Goal: Information Seeking & Learning: Check status

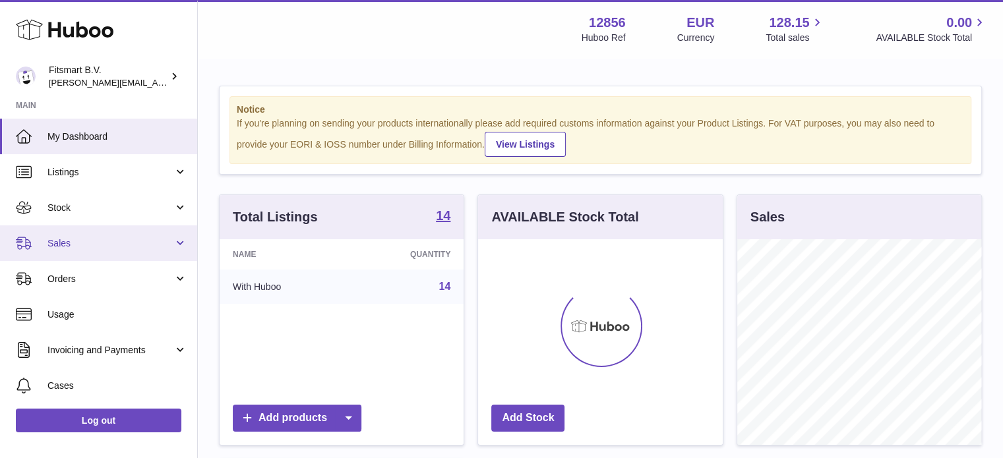
scroll to position [206, 245]
click at [145, 252] on link "Sales" at bounding box center [98, 243] width 197 height 36
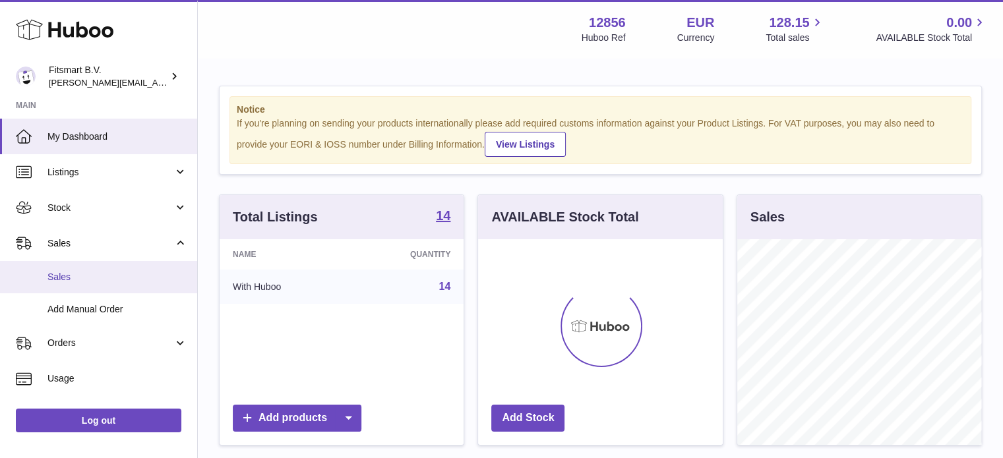
click at [130, 271] on span "Sales" at bounding box center [117, 277] width 140 height 13
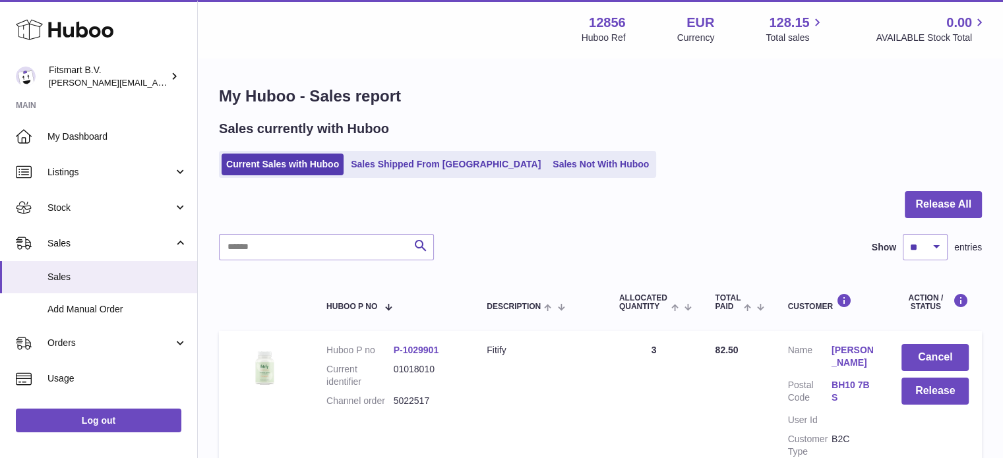
click at [76, 26] on use at bounding box center [65, 30] width 98 height 20
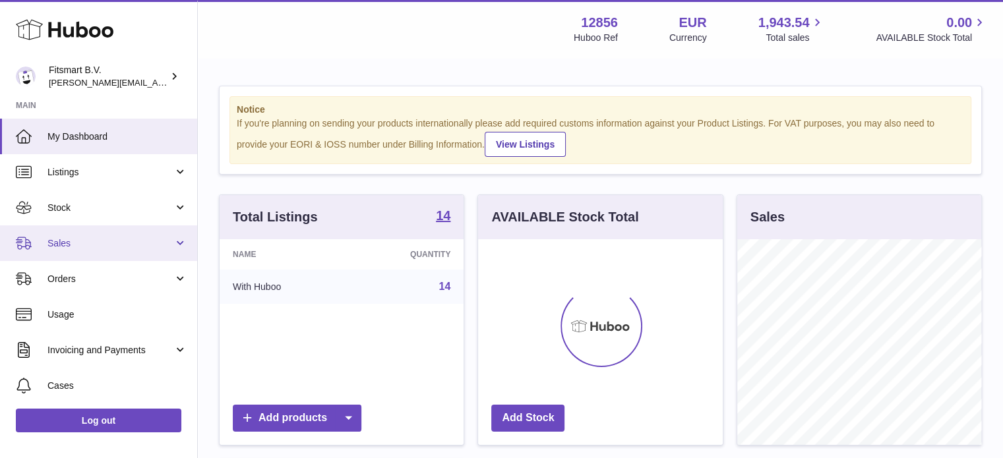
scroll to position [206, 245]
click at [172, 237] on link "Sales" at bounding box center [98, 243] width 197 height 36
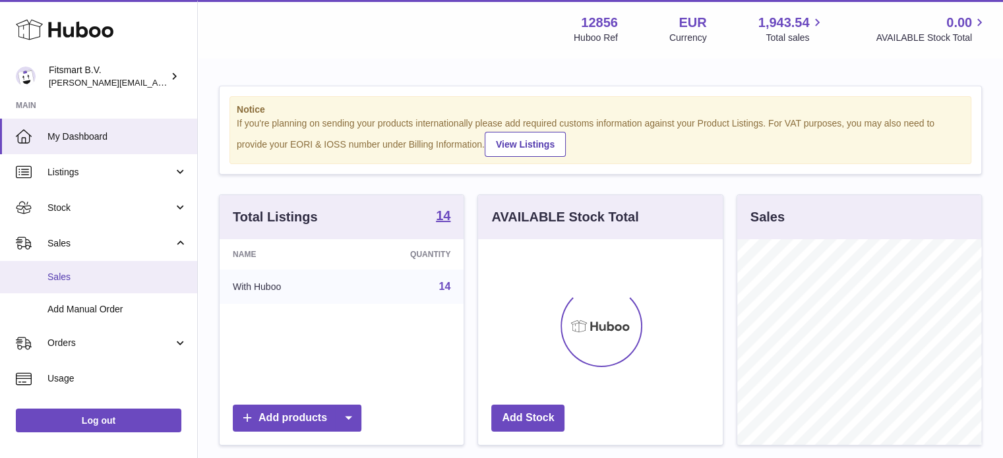
click at [148, 284] on link "Sales" at bounding box center [98, 277] width 197 height 32
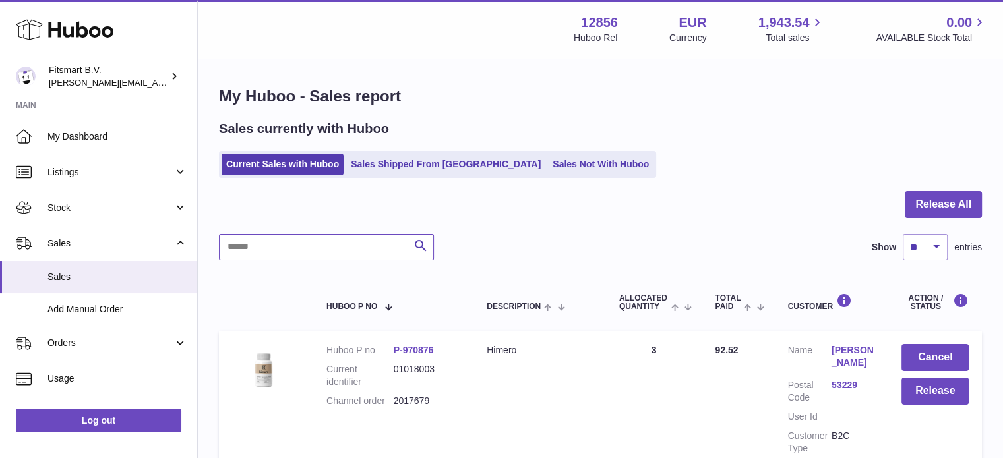
click at [352, 252] on input "text" at bounding box center [326, 247] width 215 height 26
paste input "*******"
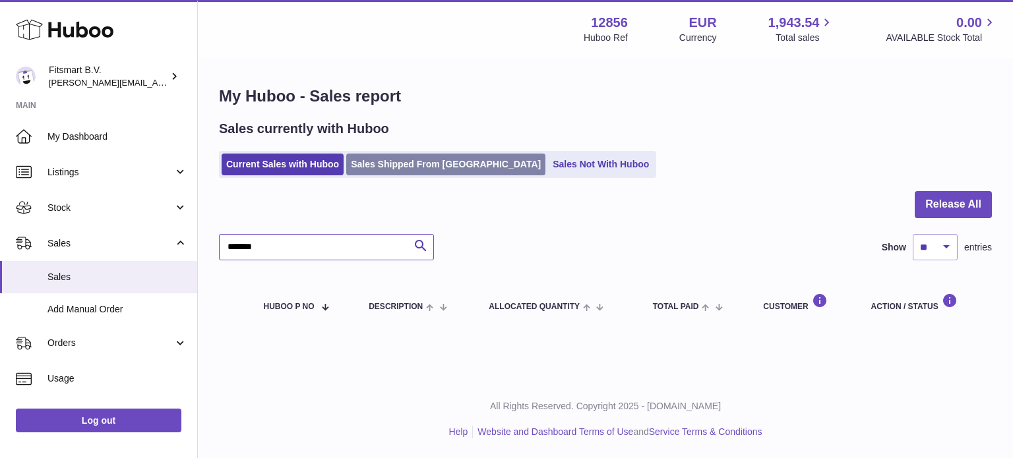
type input "*******"
click at [423, 166] on link "Sales Shipped From [GEOGRAPHIC_DATA]" at bounding box center [445, 165] width 199 height 22
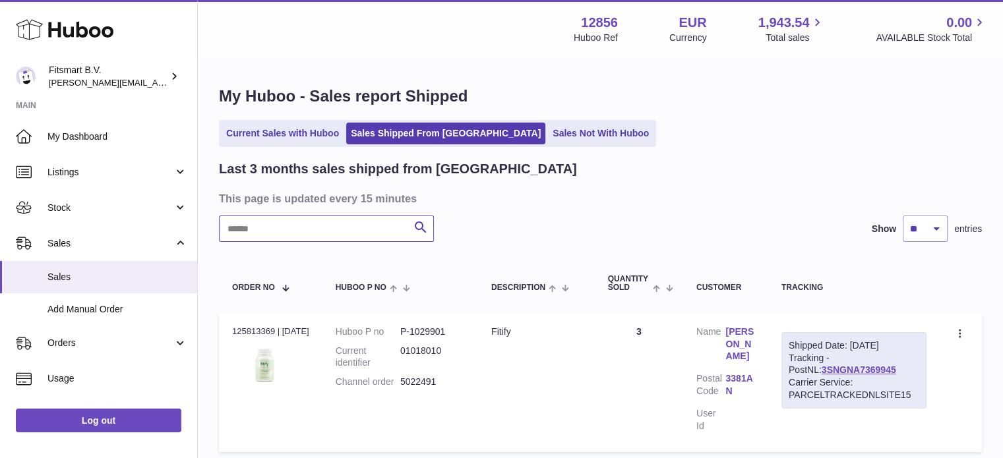
click at [314, 233] on input "text" at bounding box center [326, 229] width 215 height 26
paste input "*******"
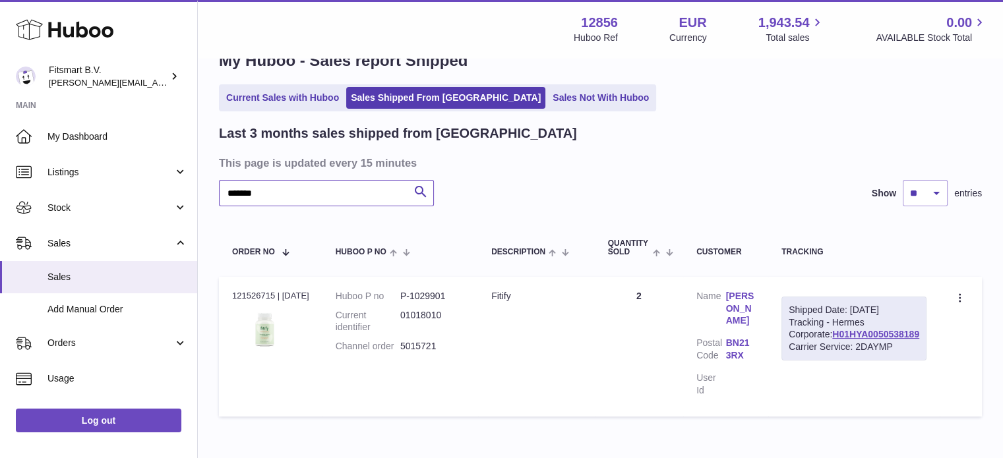
scroll to position [66, 0]
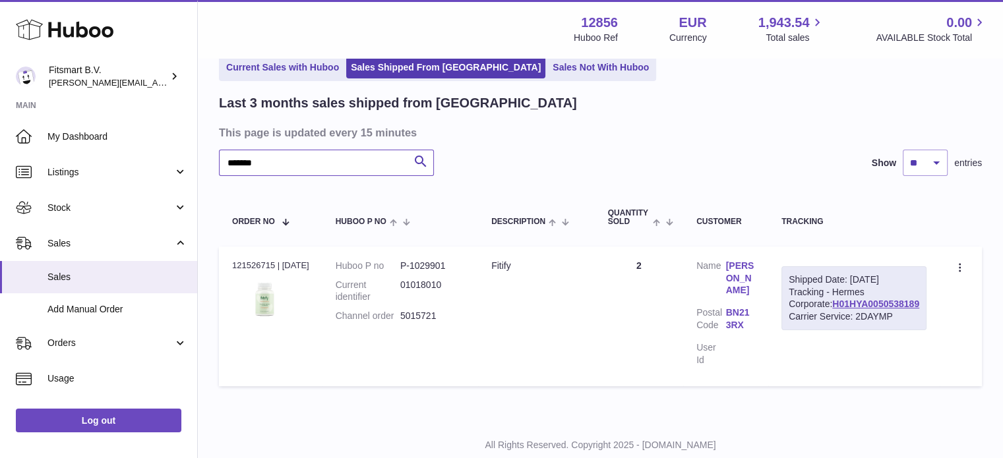
type input "*******"
drag, startPoint x: 448, startPoint y: 316, endPoint x: 307, endPoint y: 233, distance: 164.1
click at [406, 321] on dd "5015721" at bounding box center [432, 316] width 65 height 13
copy dd "5015721"
click at [900, 309] on link "H01HYA0050538189" at bounding box center [875, 304] width 87 height 11
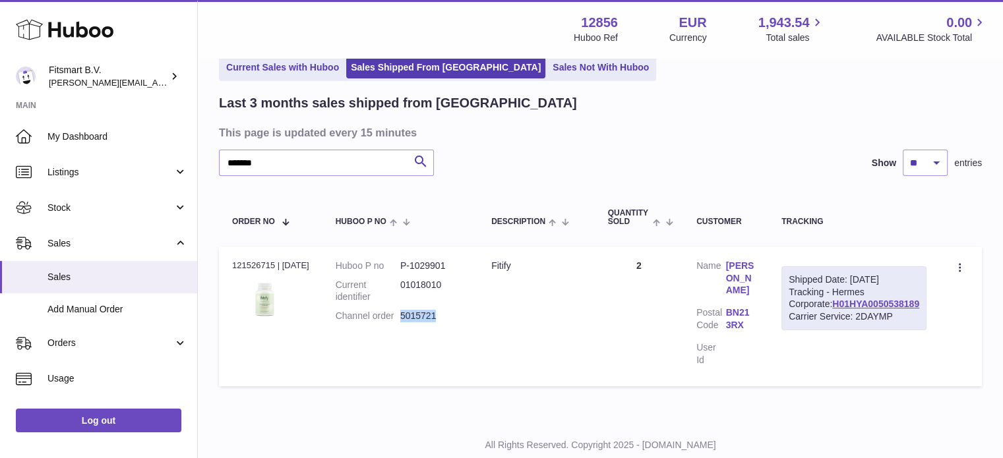
click at [756, 276] on link "HELEN OCCARDI" at bounding box center [741, 279] width 30 height 38
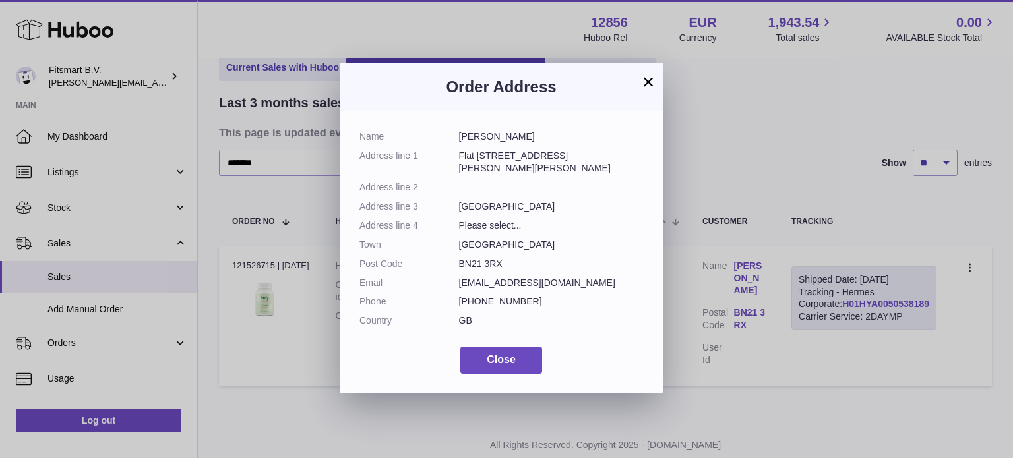
drag, startPoint x: 506, startPoint y: 264, endPoint x: 451, endPoint y: 260, distance: 55.5
click at [451, 260] on dl "Name HELEN OCCARDI Address line 1 Flat 5, Thornton Court, Bourne Street, Thornt…" at bounding box center [501, 232] width 284 height 203
copy dl "BN21 3RX"
click at [605, 260] on dd "BN21 3RX" at bounding box center [551, 264] width 185 height 13
drag, startPoint x: 496, startPoint y: 260, endPoint x: 544, endPoint y: 249, distance: 48.9
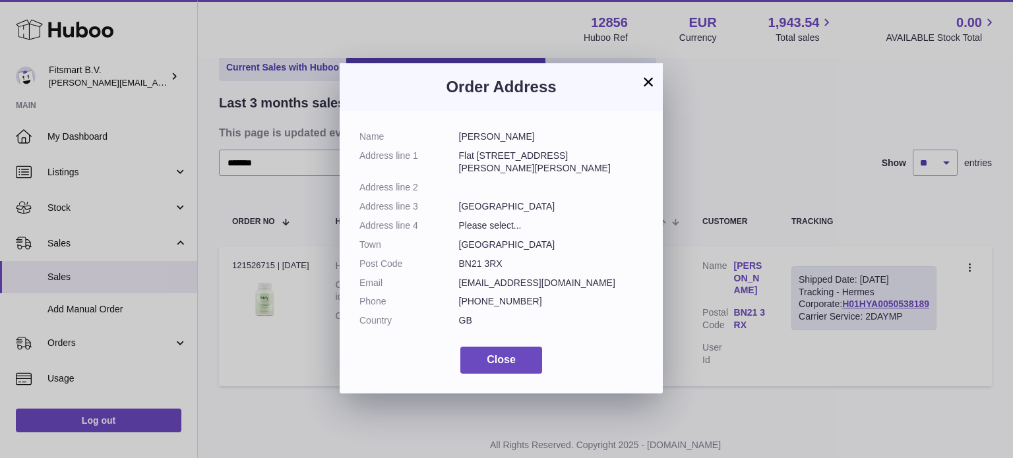
click at [455, 262] on dl "Name HELEN OCCARDI Address line 1 Flat 5, Thornton Court, Bourne Street, Thornt…" at bounding box center [501, 232] width 284 height 203
click at [849, 187] on div "× Order Address Name HELEN OCCARDI Address line 1 Flat 5, Thornton Court, Bourn…" at bounding box center [506, 229] width 1013 height 458
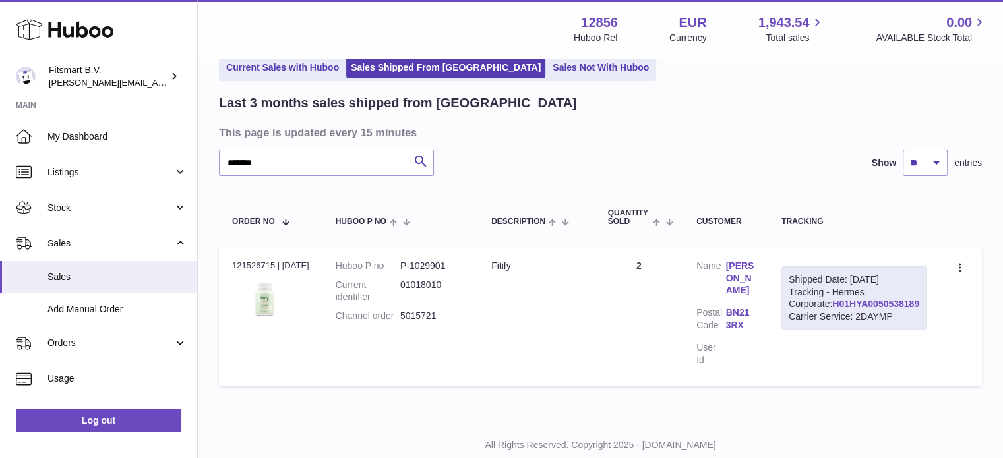
click at [869, 309] on link "H01HYA0050538189" at bounding box center [875, 304] width 87 height 11
click at [756, 271] on link "HELEN OCCARDI" at bounding box center [741, 279] width 30 height 38
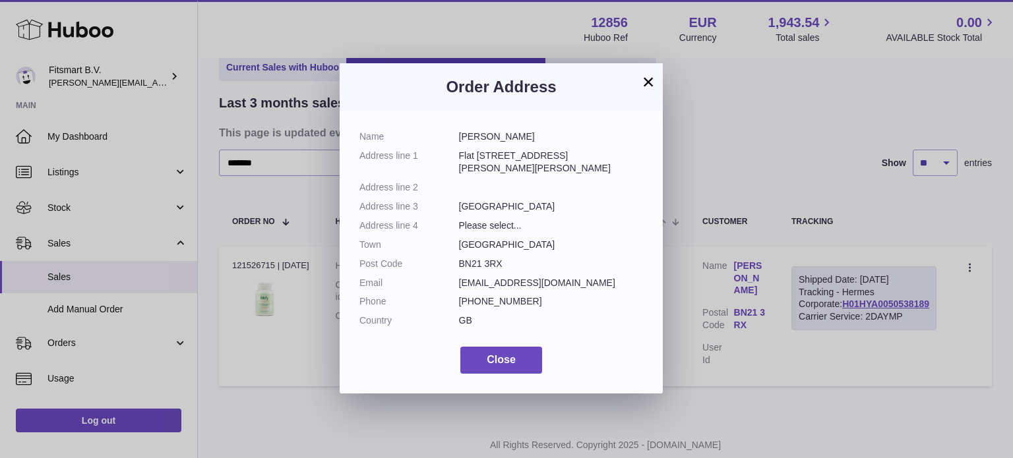
drag, startPoint x: 508, startPoint y: 266, endPoint x: 456, endPoint y: 266, distance: 51.4
click at [456, 266] on dl "Name HELEN OCCARDI Address line 1 Flat 5, Thornton Court, Bourne Street, Thornt…" at bounding box center [501, 232] width 284 height 203
click at [508, 263] on dd "BN21 3RX" at bounding box center [551, 264] width 185 height 13
copy dd "BN21 3RX"
drag, startPoint x: 501, startPoint y: 262, endPoint x: 459, endPoint y: 264, distance: 42.2
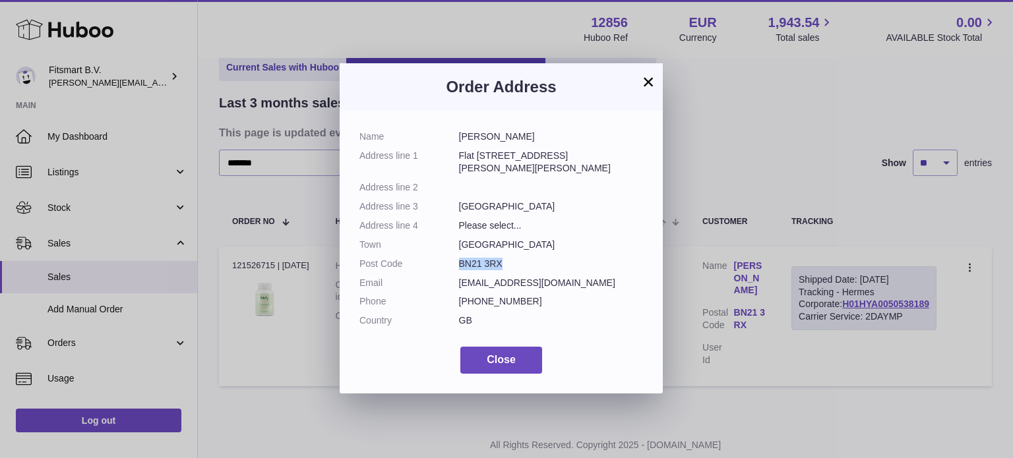
click at [459, 264] on dd "BN21 3RX" at bounding box center [551, 264] width 185 height 13
copy dd "BN21 3RX"
click at [639, 84] on h3 "Order Address" at bounding box center [501, 86] width 284 height 21
click at [661, 84] on div "Order Address" at bounding box center [501, 86] width 323 height 47
click at [646, 78] on button "×" at bounding box center [648, 82] width 16 height 16
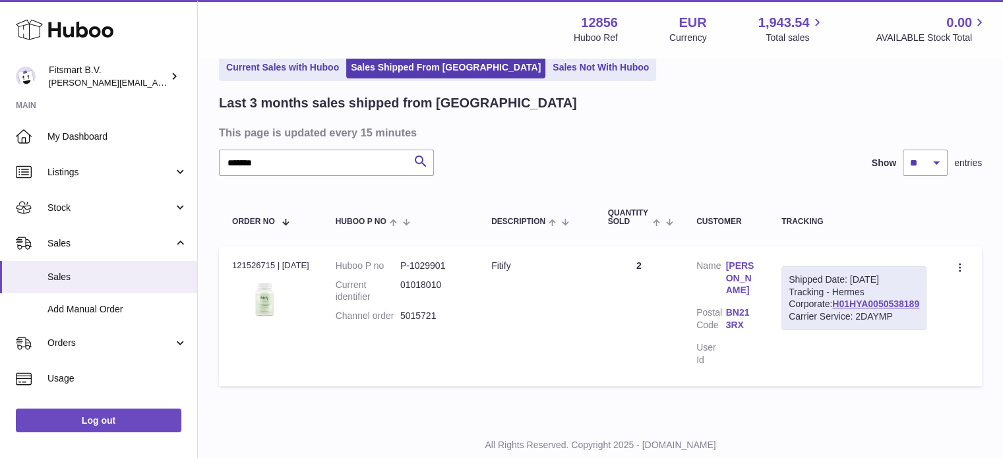
click at [96, 34] on icon at bounding box center [65, 29] width 98 height 26
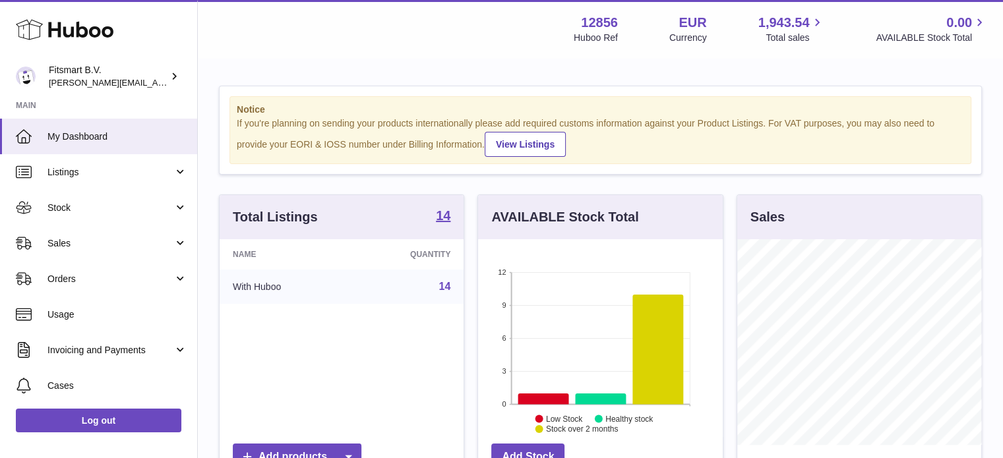
click at [71, 24] on icon at bounding box center [65, 29] width 98 height 26
click at [136, 253] on link "Sales" at bounding box center [98, 243] width 197 height 36
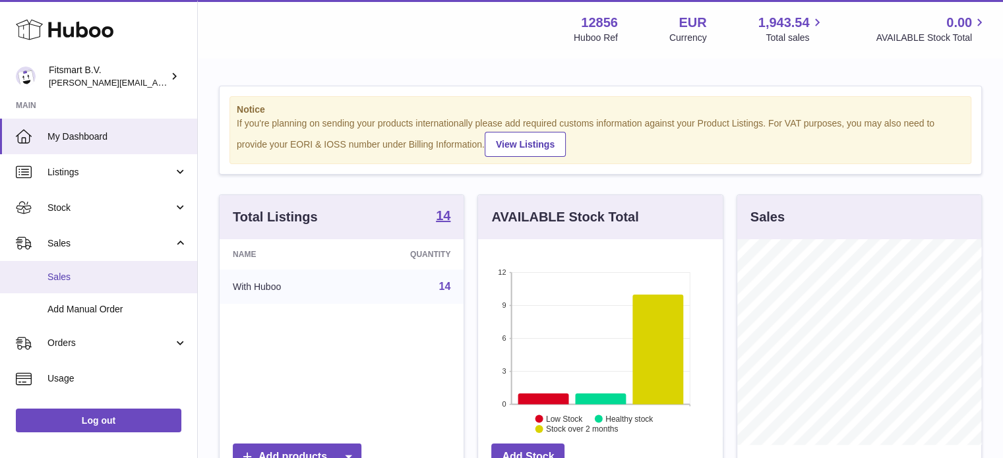
click at [111, 287] on link "Sales" at bounding box center [98, 277] width 197 height 32
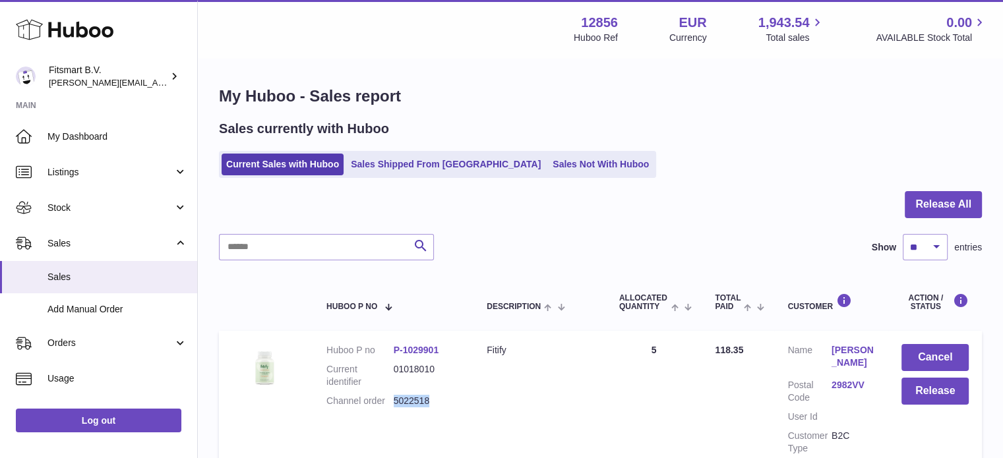
drag, startPoint x: 446, startPoint y: 404, endPoint x: 394, endPoint y: 407, distance: 51.5
click at [394, 407] on dl "Huboo P no P-1029901 Current identifier 01018010 Channel order 5022518" at bounding box center [393, 379] width 134 height 70
copy dd "5022518"
click at [519, 235] on div "Search Show ** ** ** *** entries" at bounding box center [600, 247] width 763 height 26
click at [281, 253] on input "text" at bounding box center [326, 247] width 215 height 26
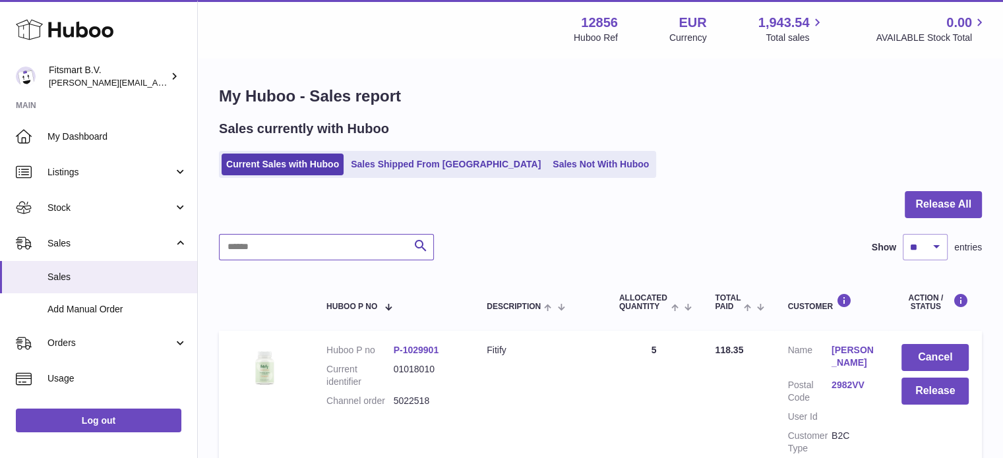
paste input "*******"
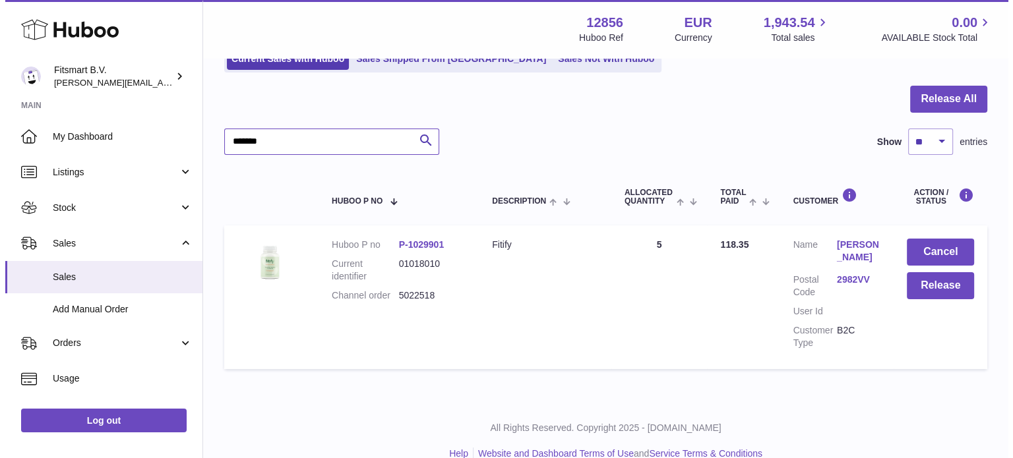
scroll to position [60, 0]
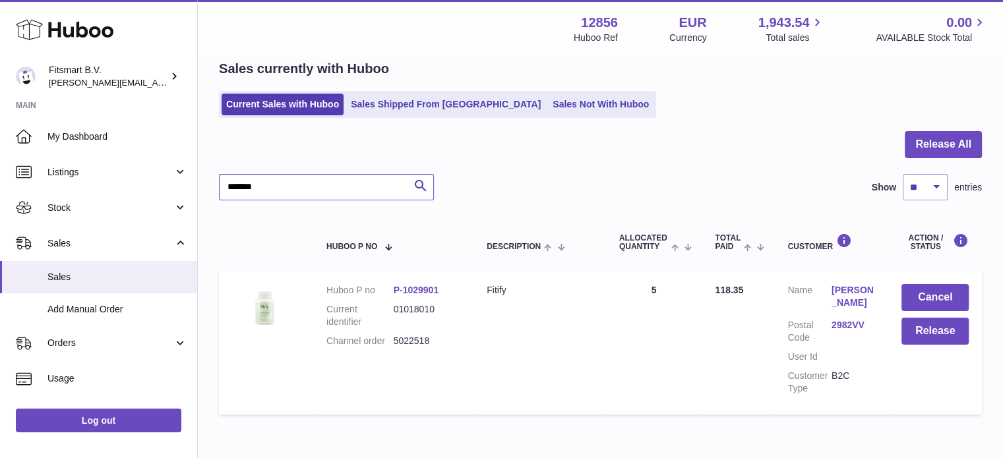
type input "*******"
click at [851, 303] on link "Richard Leete" at bounding box center [853, 296] width 44 height 25
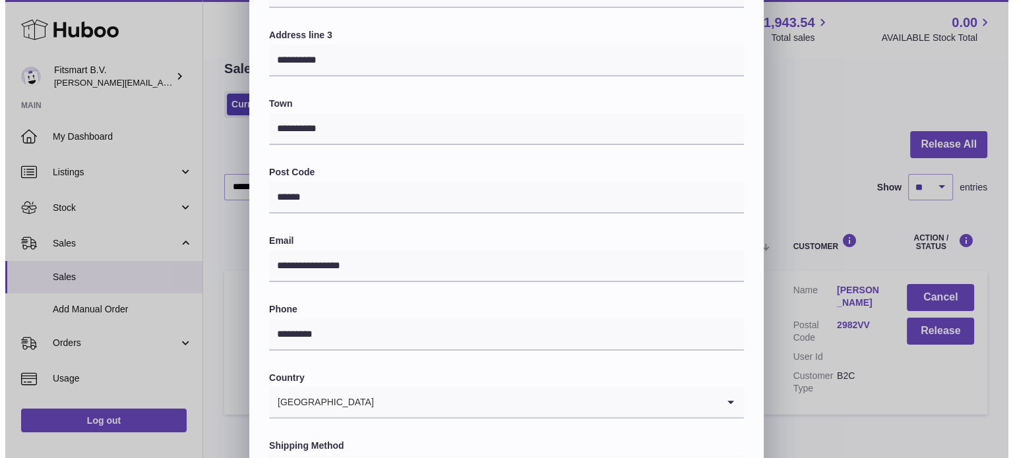
scroll to position [0, 0]
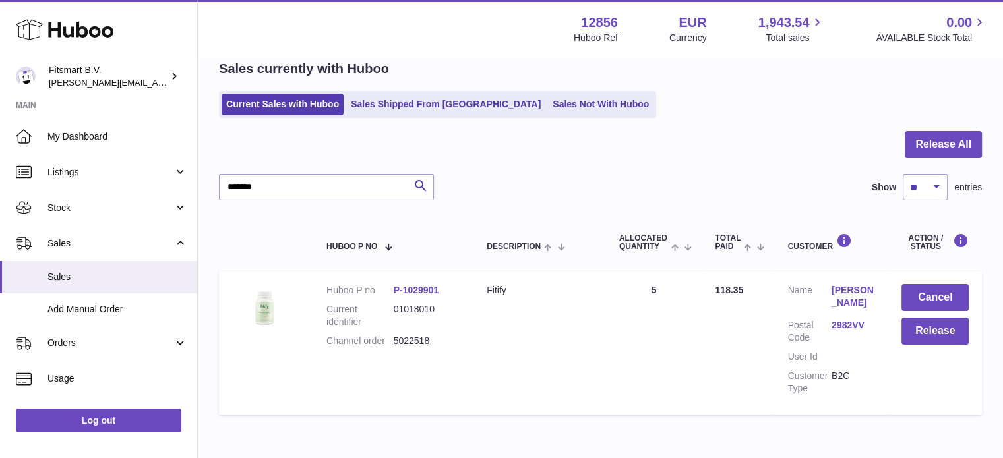
click at [840, 297] on link "Richard Leete" at bounding box center [853, 296] width 44 height 25
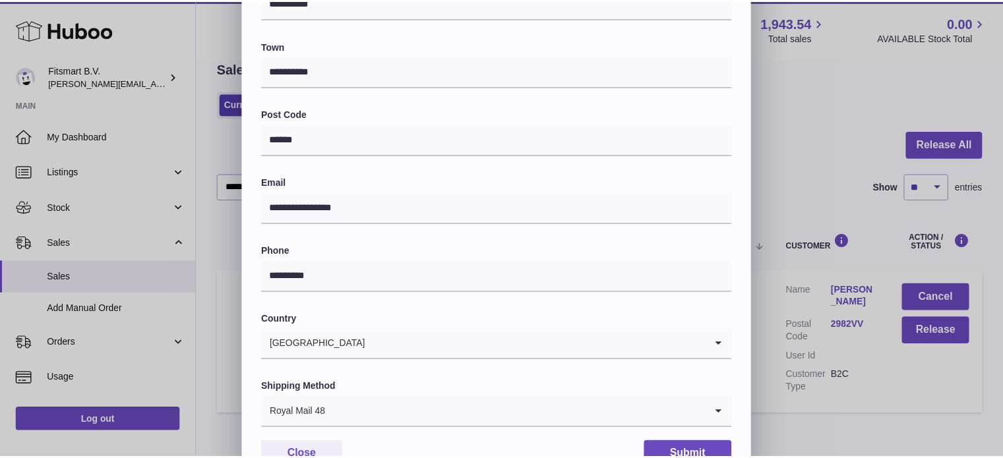
scroll to position [372, 0]
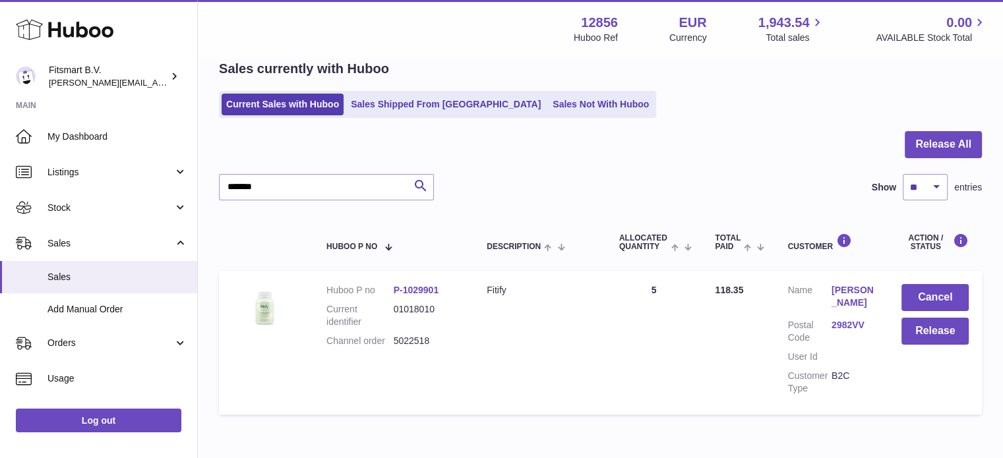
click at [789, 139] on div at bounding box center [501, 229] width 1003 height 458
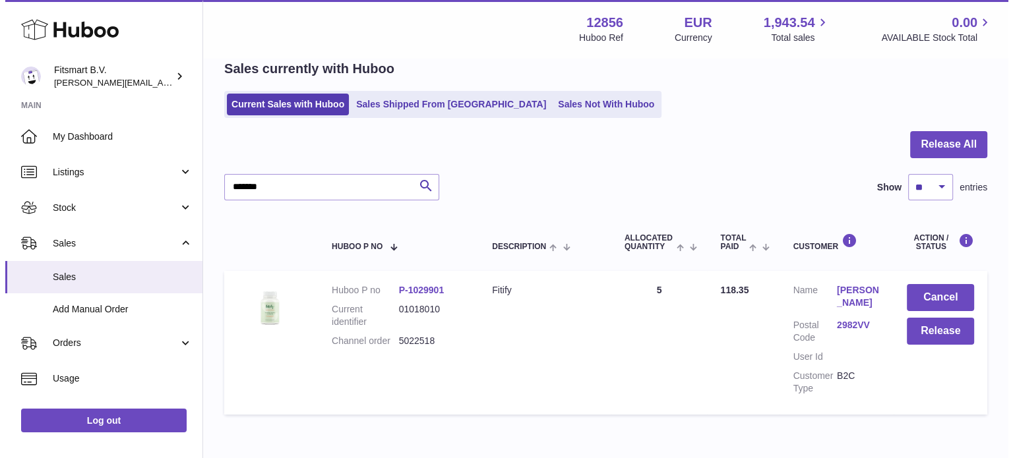
scroll to position [0, 0]
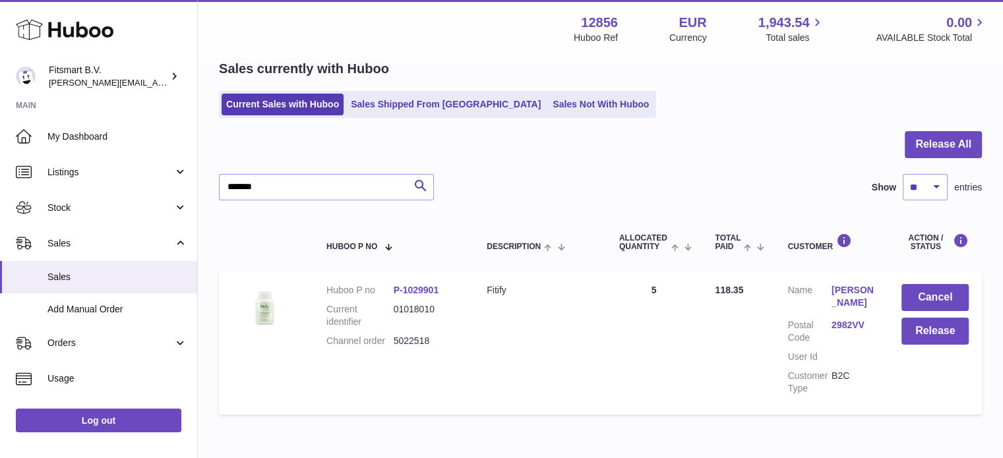
click at [839, 301] on link "Richard Leete" at bounding box center [853, 296] width 44 height 25
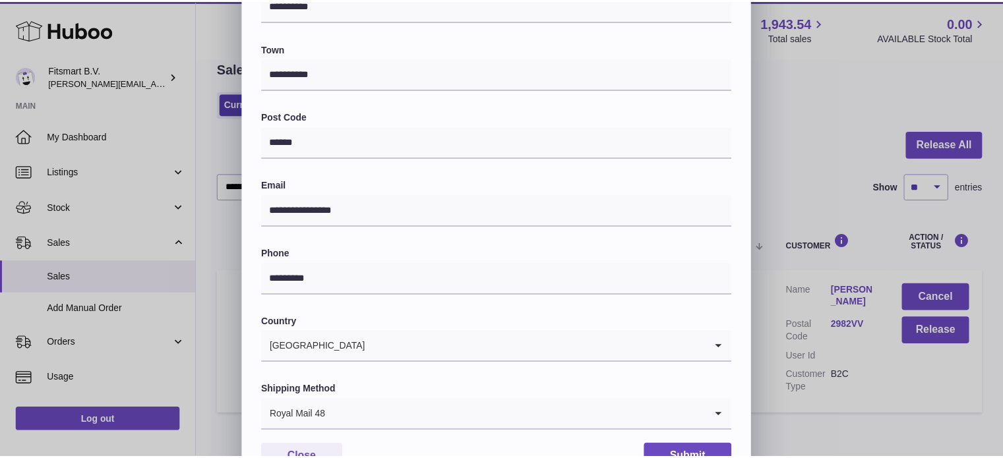
scroll to position [372, 0]
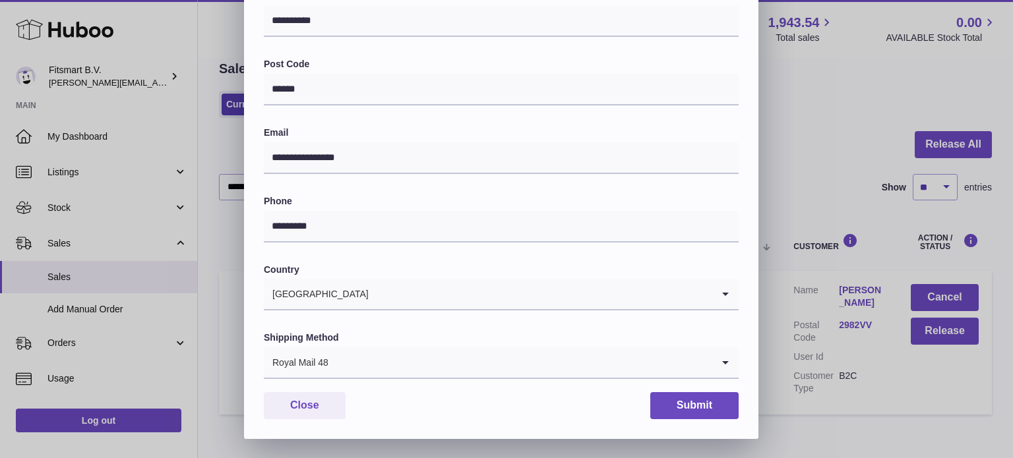
click at [789, 131] on div "**********" at bounding box center [506, 43] width 1013 height 791
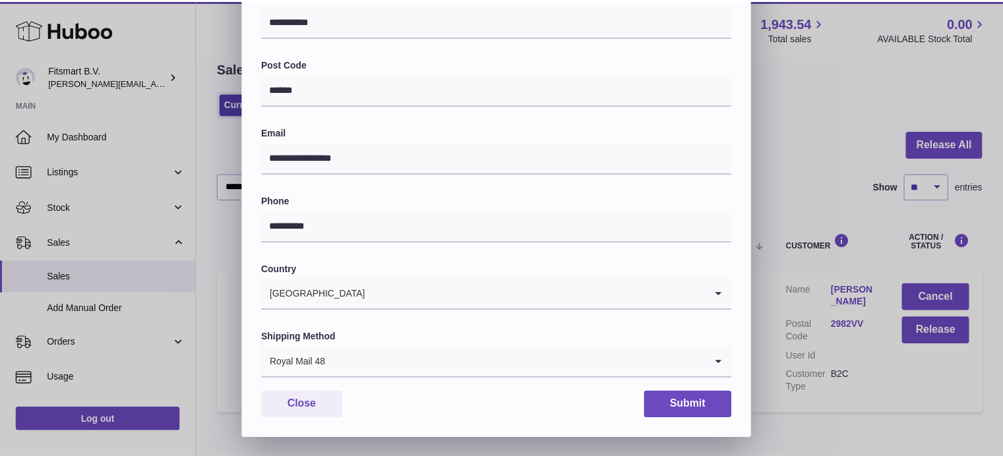
scroll to position [0, 0]
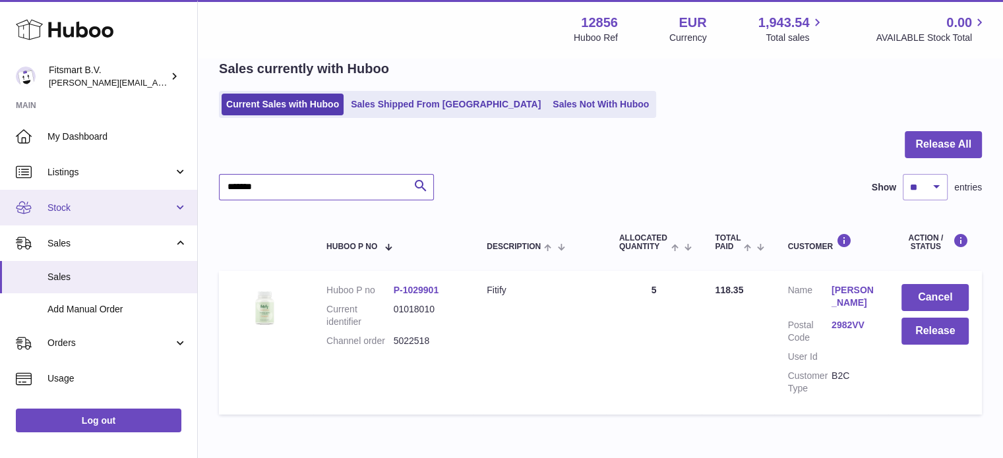
drag, startPoint x: 269, startPoint y: 191, endPoint x: 162, endPoint y: 199, distance: 107.1
click at [164, 200] on div "Huboo Fitsmart B.V. jonathan@leaderoo.com Main My Dashboard Listings Not with H…" at bounding box center [501, 232] width 1003 height 585
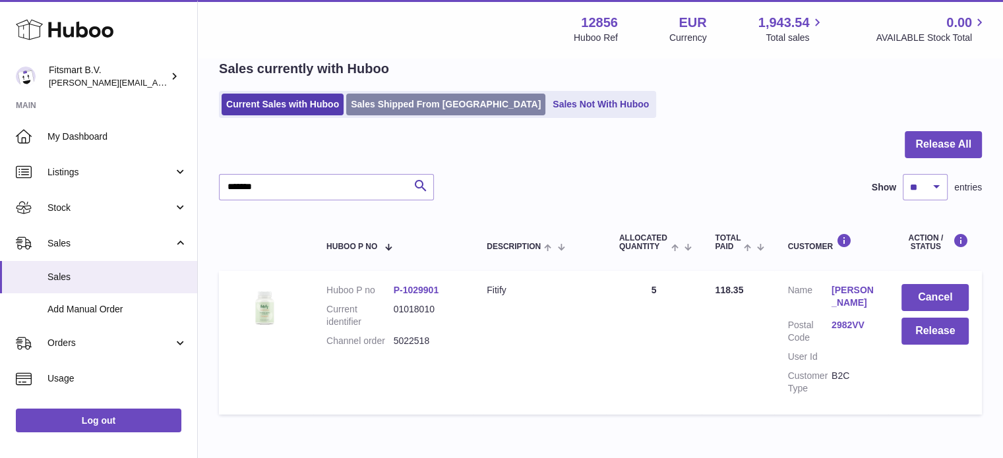
click at [402, 107] on link "Sales Shipped From [GEOGRAPHIC_DATA]" at bounding box center [445, 105] width 199 height 22
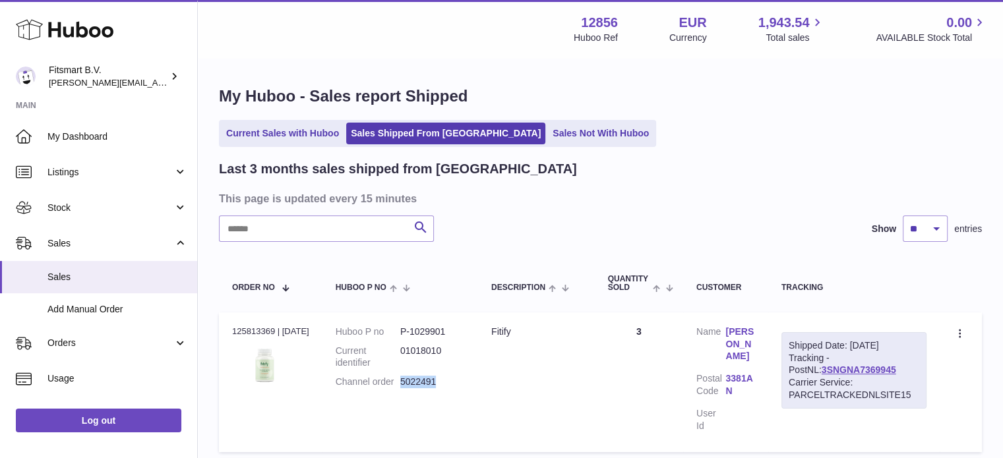
drag, startPoint x: 453, startPoint y: 388, endPoint x: 404, endPoint y: 386, distance: 48.8
click at [404, 386] on dl "Huboo P no P-1029901 Current identifier 01018010 Channel order 5022491" at bounding box center [400, 361] width 129 height 70
copy dd "5022491"
click at [335, 235] on input "text" at bounding box center [326, 229] width 215 height 26
paste input "*******"
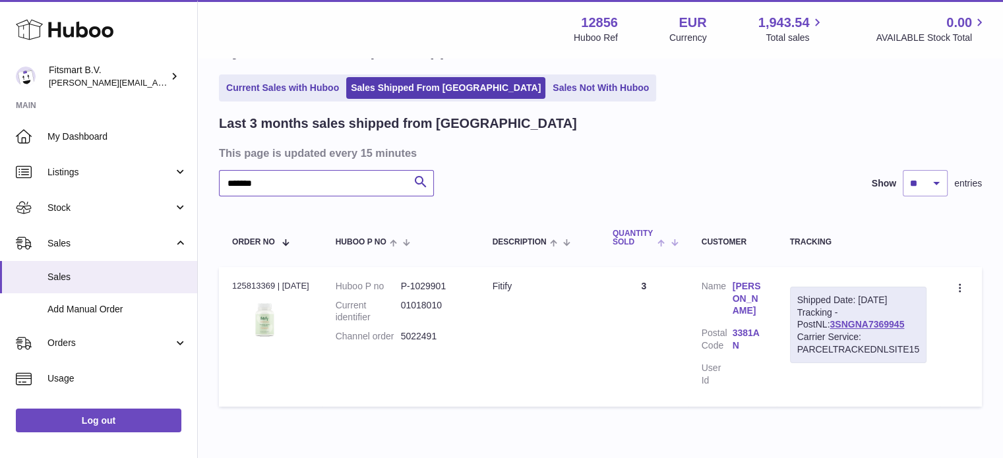
scroll to position [129, 0]
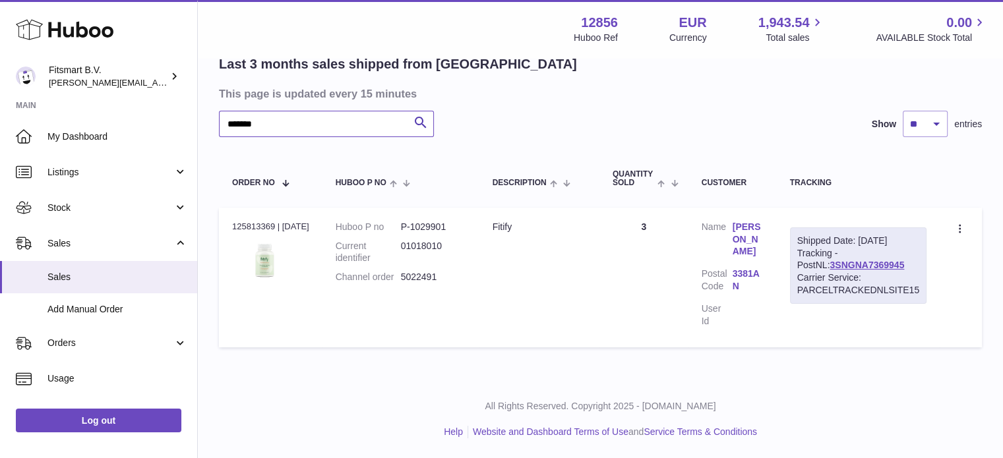
type input "*******"
drag, startPoint x: 852, startPoint y: 216, endPoint x: 920, endPoint y: 218, distance: 68.6
click at [920, 227] on div "Shipped Date: 2nd Oct 2025 Tracking - PostNL: 3SNGNA7369945 Carrier Service: PA…" at bounding box center [858, 265] width 136 height 76
click at [751, 221] on link "Natasja Korevaar-de Jager" at bounding box center [748, 240] width 31 height 38
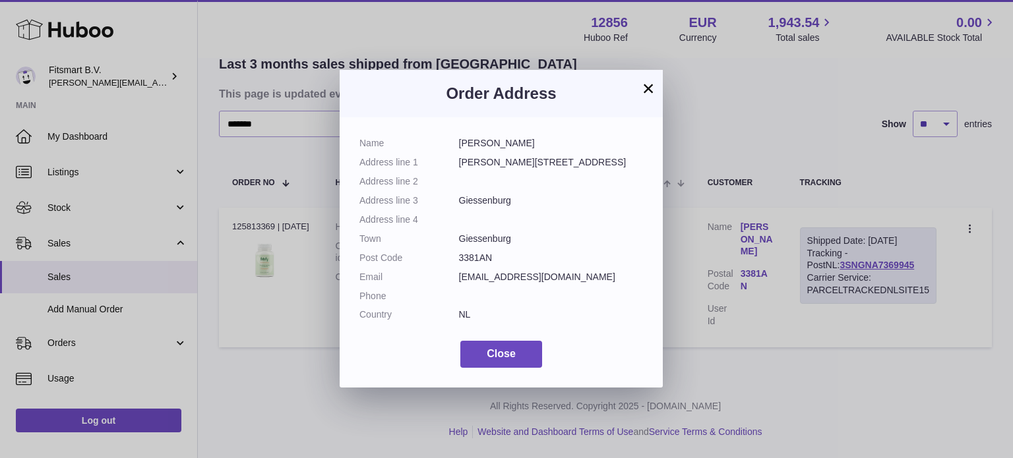
click at [647, 77] on div "× Order Address Name Natasja Korevaar-de Jager Address line 1 Juliana van Stolb…" at bounding box center [501, 229] width 323 height 318
click at [646, 88] on button "×" at bounding box center [648, 88] width 16 height 16
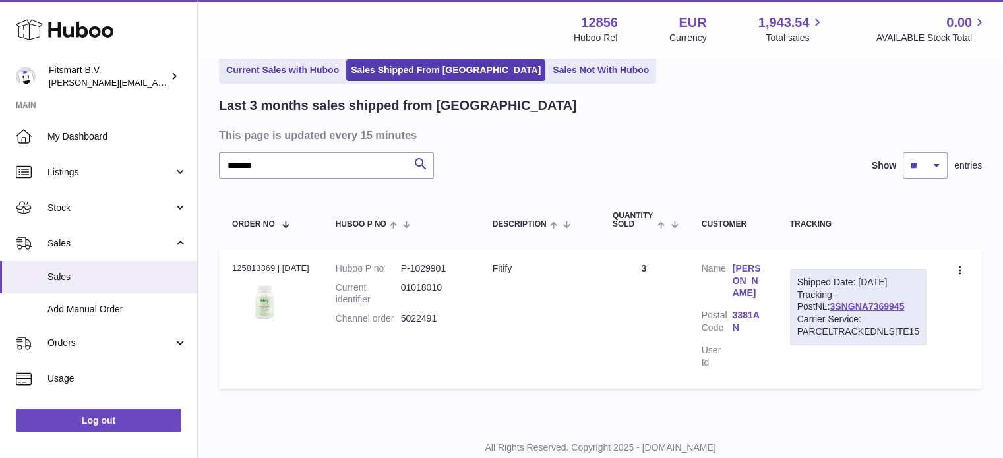
scroll to position [63, 0]
click at [548, 68] on link "Sales Not With Huboo" at bounding box center [600, 71] width 105 height 22
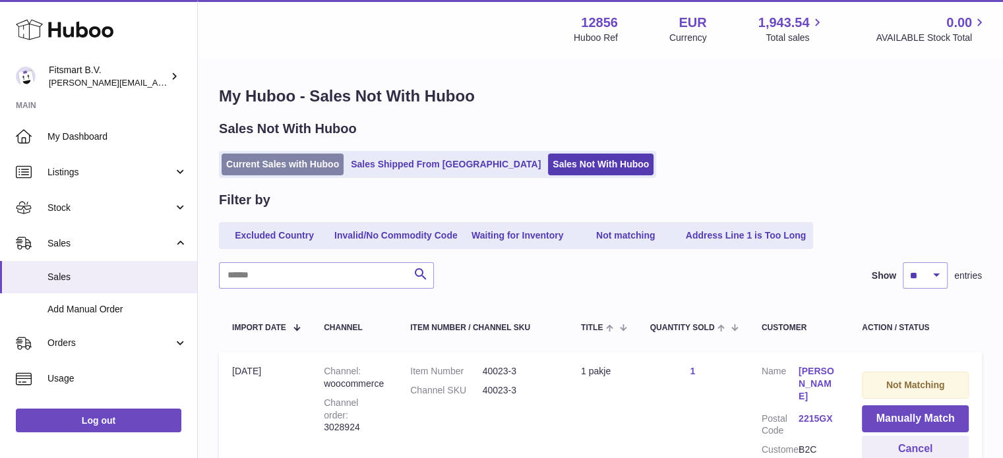
click at [262, 161] on link "Current Sales with Huboo" at bounding box center [283, 165] width 122 height 22
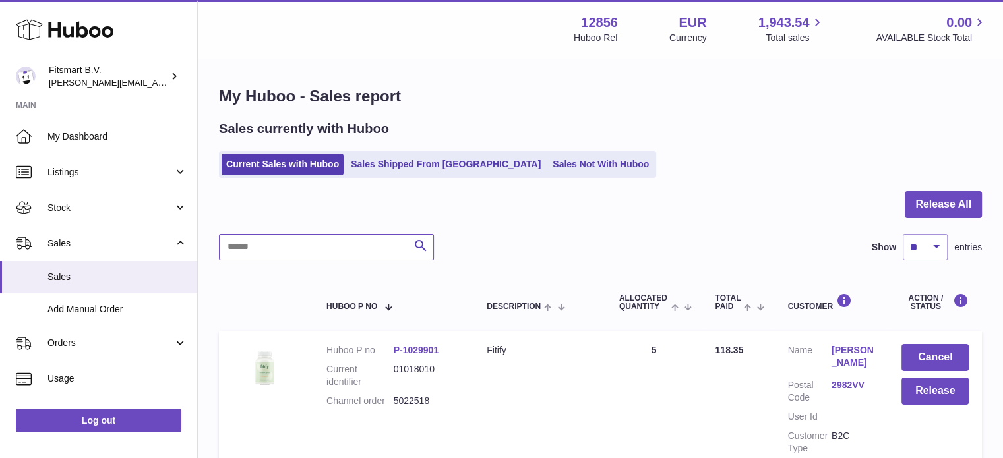
click at [322, 242] on input "text" at bounding box center [326, 247] width 215 height 26
click at [404, 163] on link "Sales Shipped From Huboo" at bounding box center [445, 165] width 199 height 22
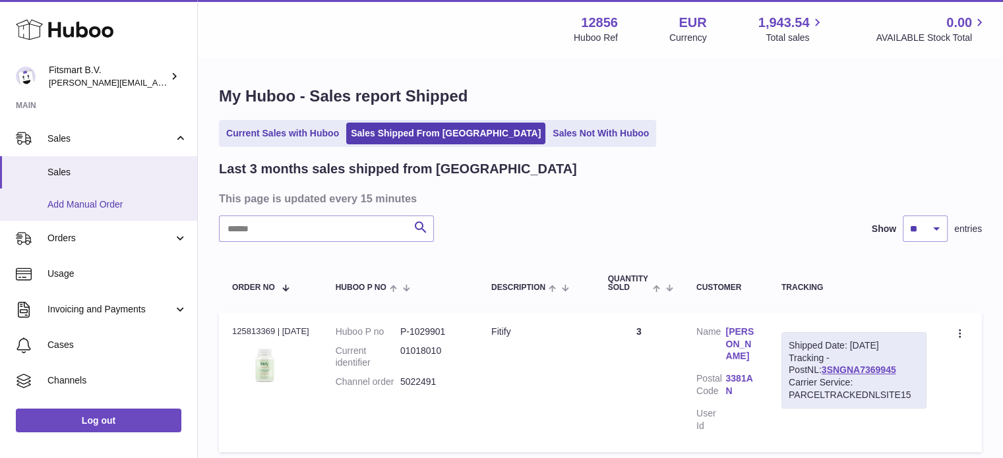
scroll to position [66, 0]
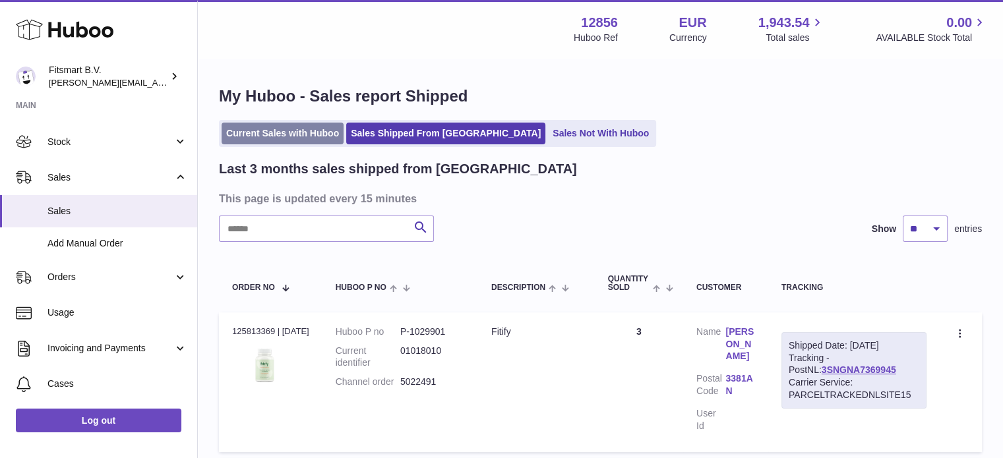
click at [316, 140] on link "Current Sales with Huboo" at bounding box center [283, 134] width 122 height 22
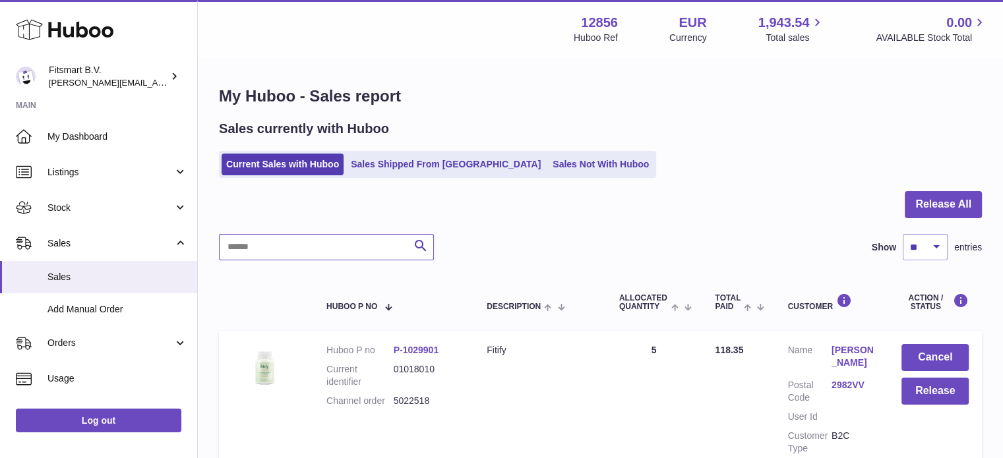
click at [359, 250] on input "text" at bounding box center [326, 247] width 215 height 26
drag, startPoint x: 284, startPoint y: 253, endPoint x: 316, endPoint y: 257, distance: 32.5
click at [285, 254] on input "text" at bounding box center [326, 247] width 215 height 26
drag, startPoint x: 454, startPoint y: 409, endPoint x: 372, endPoint y: 371, distance: 90.3
click at [390, 416] on td "Huboo P no P-1029901 Current identifier 01018010 Channel order 5022518" at bounding box center [393, 402] width 160 height 143
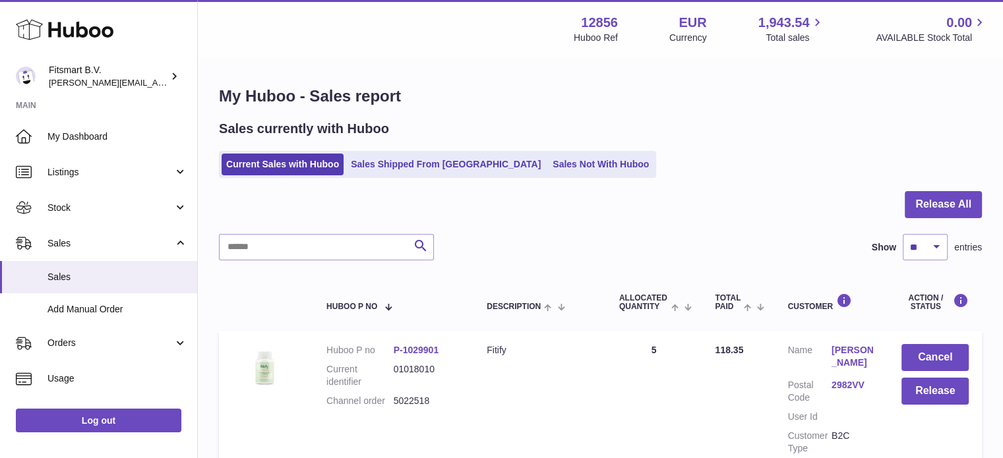
copy dl "5022518"
click at [286, 247] on input "text" at bounding box center [326, 247] width 215 height 26
paste input "*******"
drag, startPoint x: 293, startPoint y: 247, endPoint x: 261, endPoint y: 284, distance: 48.6
click at [212, 247] on div "My Huboo - Sales report Sales currently with Huboo Current Sales with Huboo Sal…" at bounding box center [600, 283] width 805 height 448
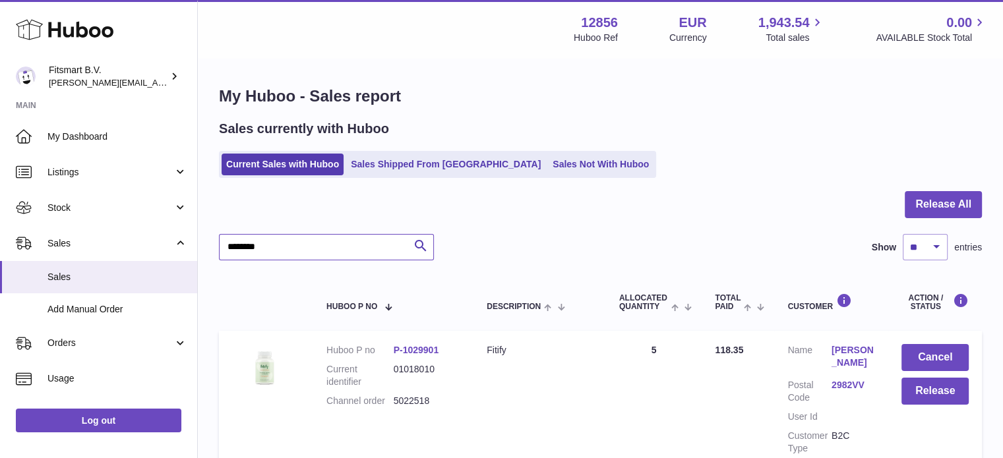
type input "*******"
drag, startPoint x: 388, startPoint y: 399, endPoint x: 476, endPoint y: 406, distance: 88.6
click at [476, 406] on tr "Huboo P no P-1029901 Current identifier 01018010 Channel order 5022518 Descript…" at bounding box center [600, 402] width 763 height 143
click at [80, 30] on icon at bounding box center [65, 29] width 98 height 26
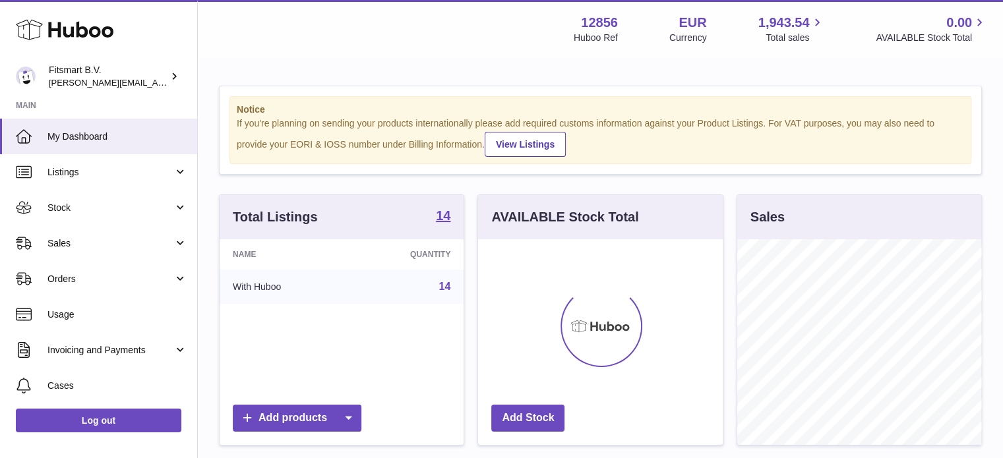
scroll to position [206, 245]
click at [142, 240] on span "Sales" at bounding box center [110, 243] width 126 height 13
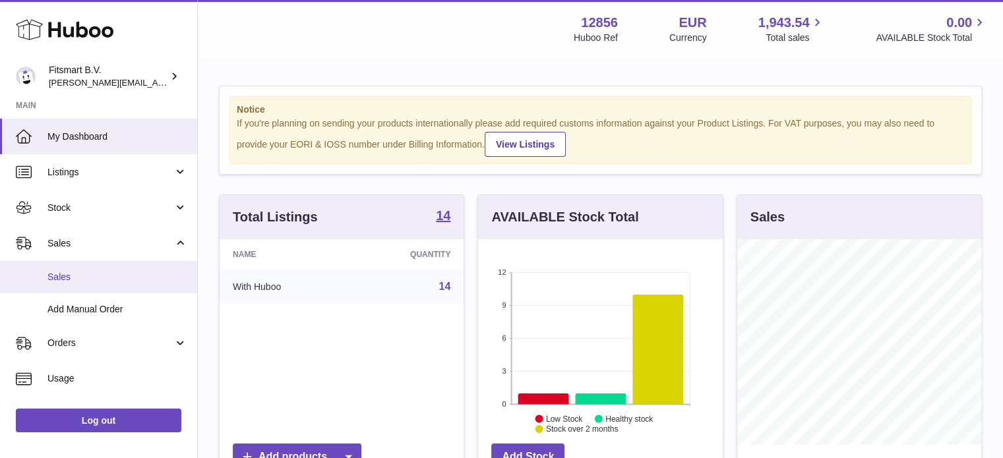
click at [134, 274] on span "Sales" at bounding box center [117, 277] width 140 height 13
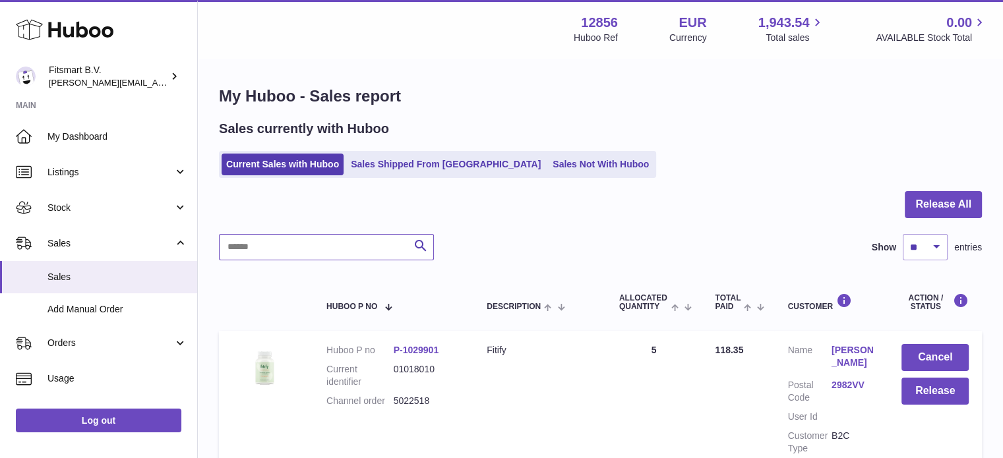
drag, startPoint x: 290, startPoint y: 251, endPoint x: 363, endPoint y: 259, distance: 73.7
click at [345, 259] on input "text" at bounding box center [326, 247] width 215 height 26
click at [847, 353] on link "[PERSON_NAME]" at bounding box center [853, 356] width 44 height 25
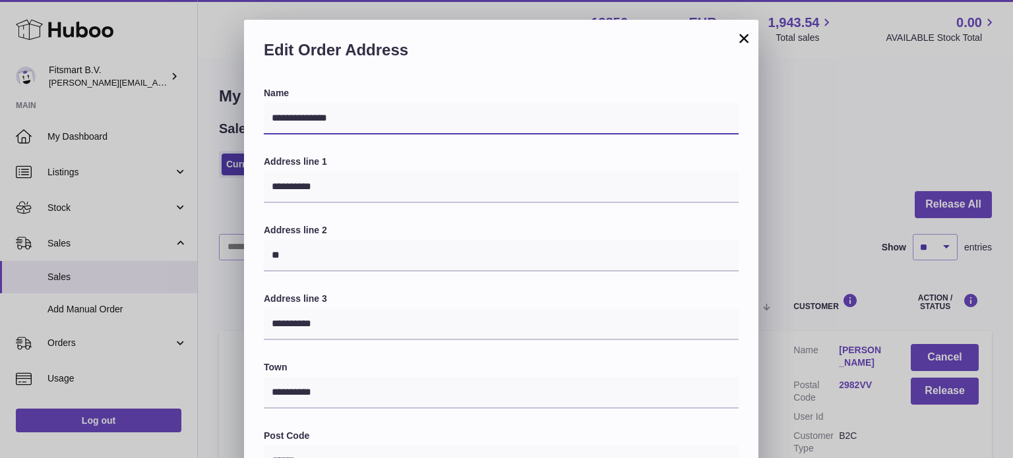
drag, startPoint x: 382, startPoint y: 116, endPoint x: 174, endPoint y: 121, distance: 207.7
click at [174, 121] on div "**********" at bounding box center [506, 415] width 1013 height 791
click at [734, 42] on h2 "Edit Order Address" at bounding box center [501, 54] width 475 height 28
click at [746, 42] on button "×" at bounding box center [744, 38] width 16 height 16
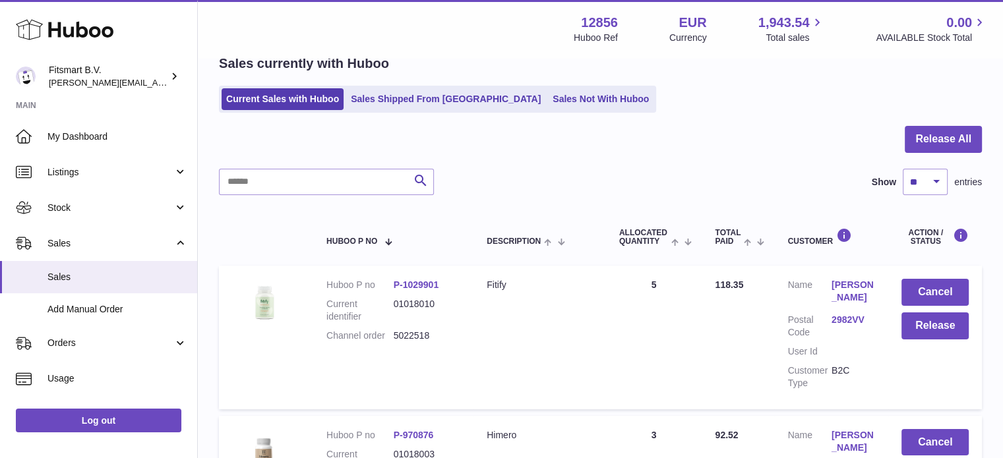
scroll to position [132, 0]
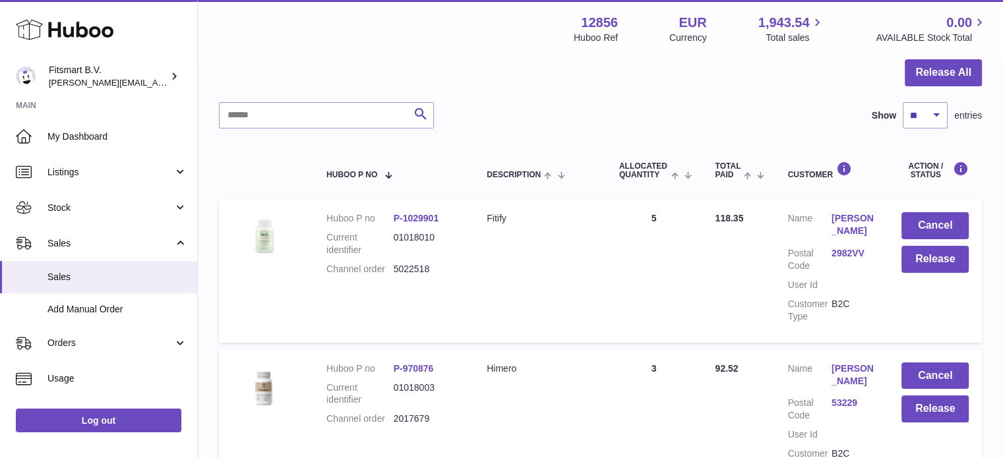
drag, startPoint x: 392, startPoint y: 270, endPoint x: 440, endPoint y: 270, distance: 48.8
click at [440, 270] on dl "Huboo P no P-1029901 Current identifier 01018010 Channel order 5022518" at bounding box center [393, 247] width 134 height 70
click at [327, 115] on input "text" at bounding box center [326, 115] width 215 height 26
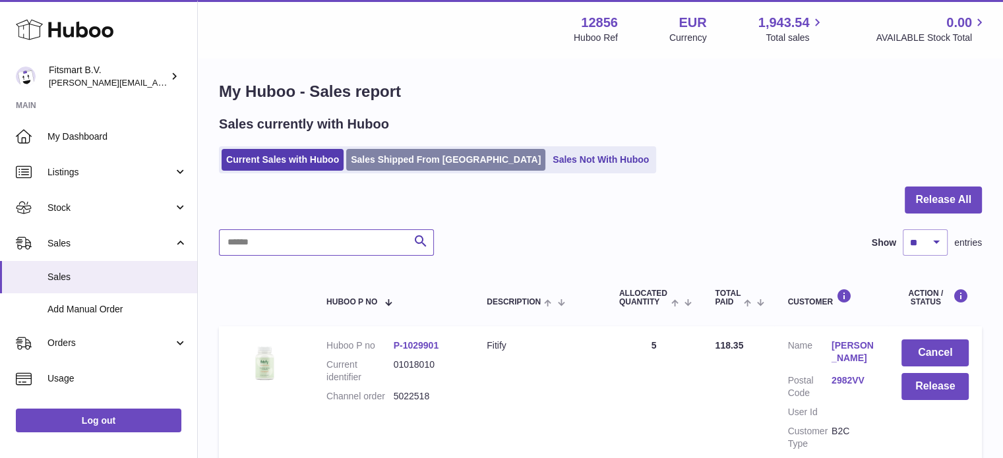
scroll to position [0, 0]
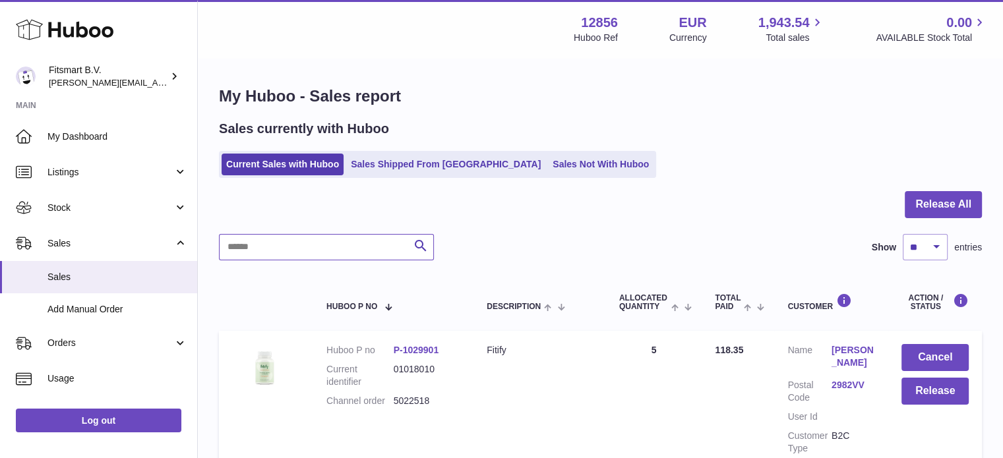
paste input "**********"
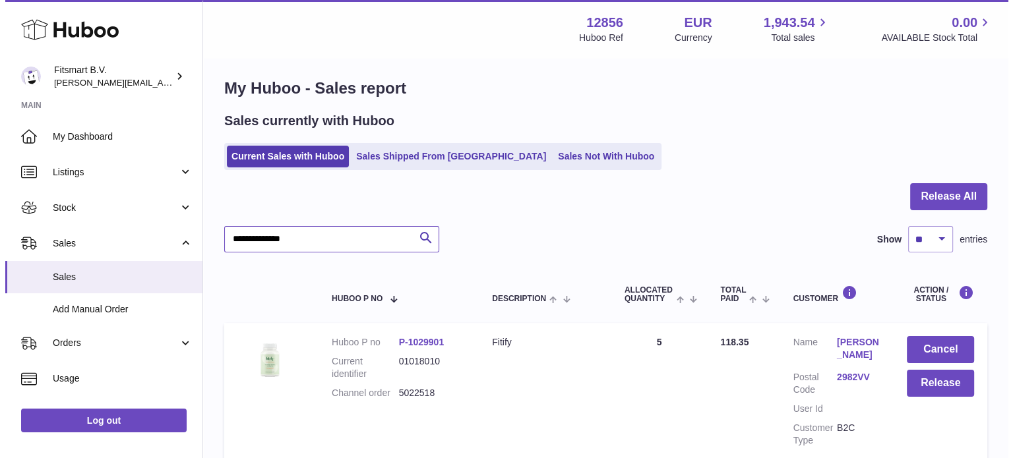
scroll to position [66, 0]
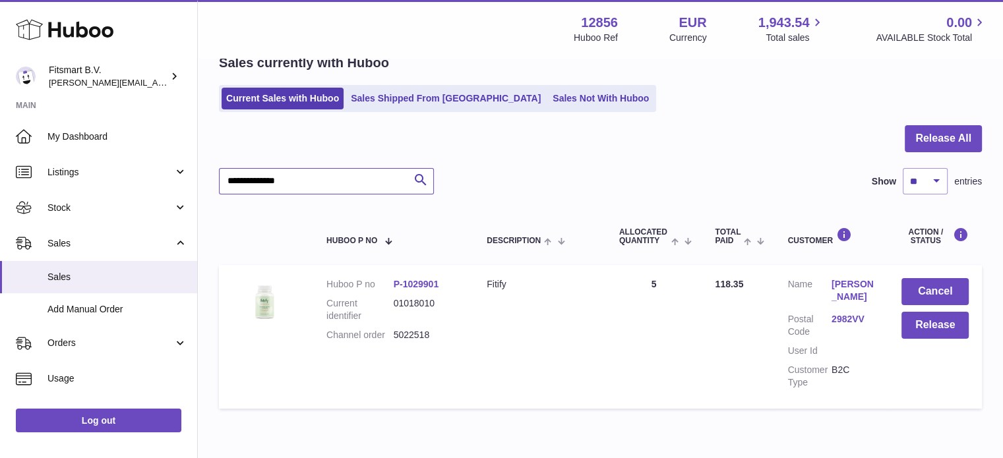
type input "**********"
drag, startPoint x: 396, startPoint y: 335, endPoint x: 411, endPoint y: 337, distance: 15.9
click at [433, 335] on dd "5022518" at bounding box center [427, 335] width 67 height 13
drag, startPoint x: 393, startPoint y: 334, endPoint x: 446, endPoint y: 334, distance: 53.4
click at [446, 334] on dd "5022518" at bounding box center [427, 335] width 67 height 13
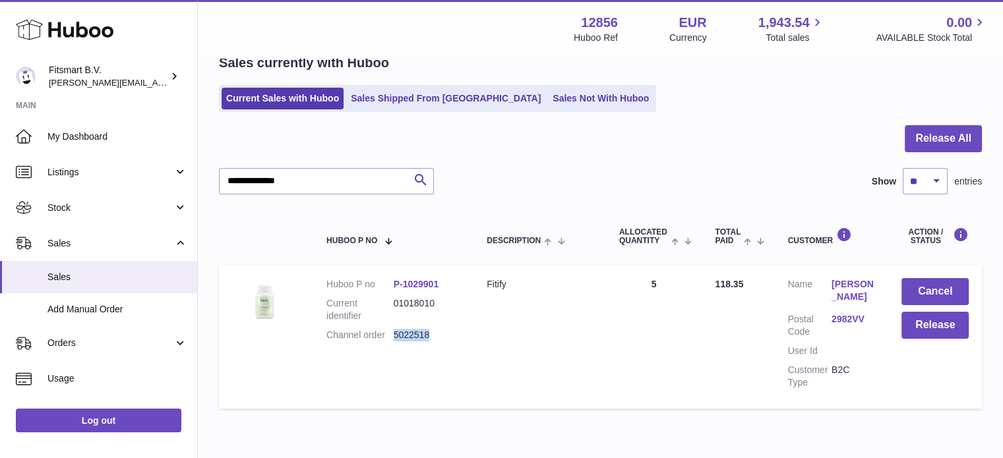
click at [855, 287] on link "Richard Leete" at bounding box center [853, 290] width 44 height 25
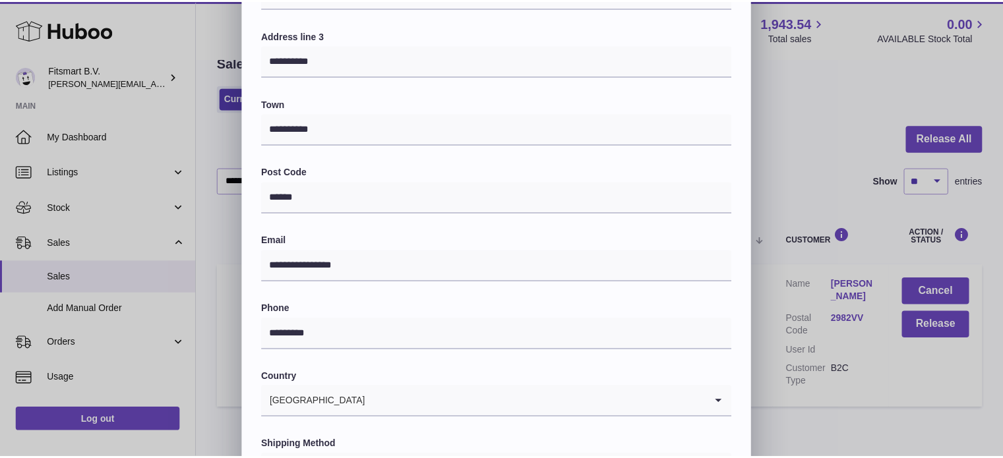
scroll to position [372, 0]
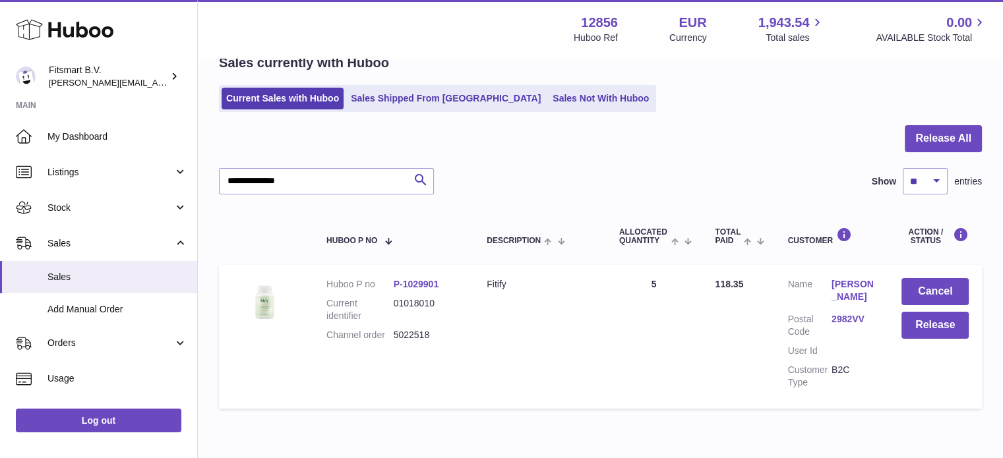
drag, startPoint x: 924, startPoint y: 394, endPoint x: 918, endPoint y: 389, distance: 7.5
click at [923, 392] on div at bounding box center [501, 229] width 1003 height 458
click at [851, 282] on link "Richard Leete" at bounding box center [853, 290] width 44 height 25
click at [822, 116] on div "**********" at bounding box center [501, 415] width 1003 height 791
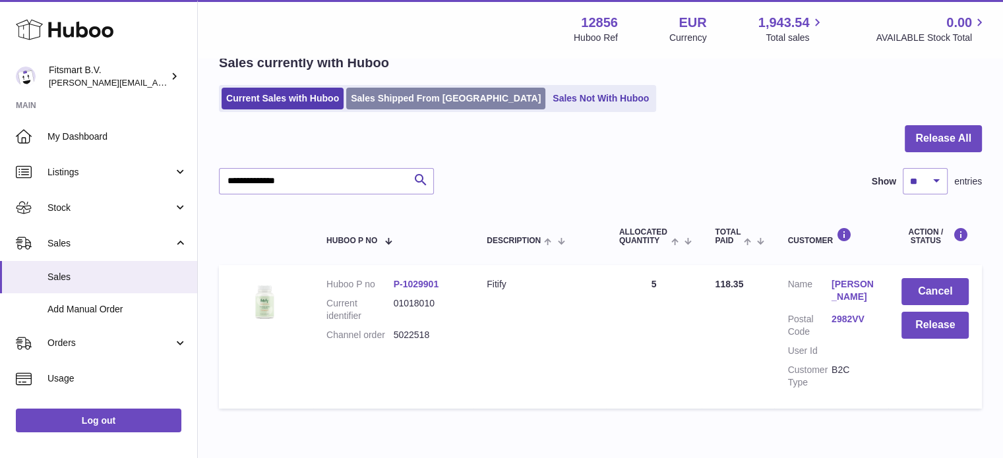
click at [383, 91] on link "Sales Shipped From Huboo" at bounding box center [445, 99] width 199 height 22
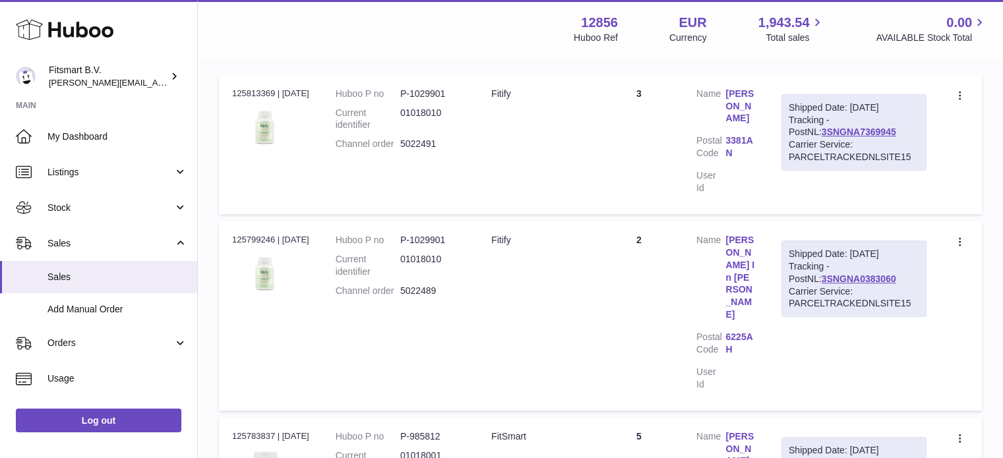
scroll to position [264, 0]
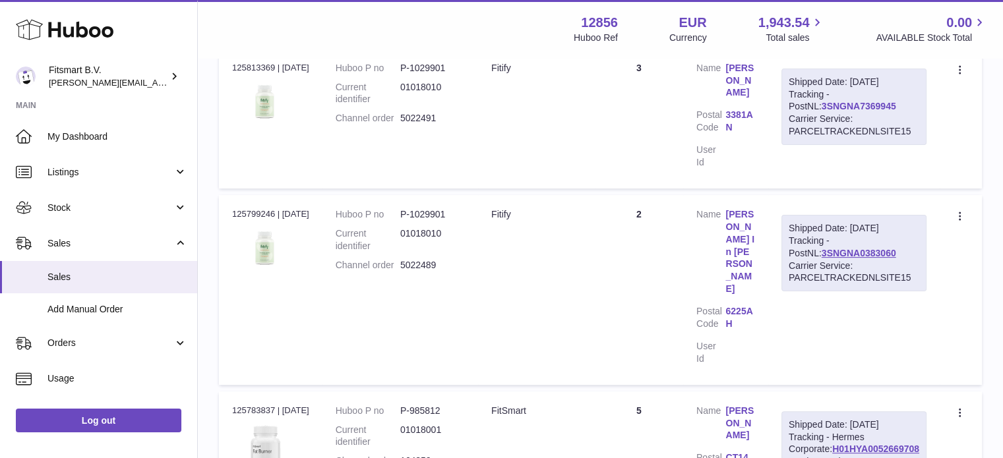
click at [854, 107] on link "3SNGNA7369945" at bounding box center [859, 106] width 75 height 11
drag, startPoint x: 885, startPoint y: 107, endPoint x: 778, endPoint y: 111, distance: 106.9
click at [778, 111] on td "Shipped Date: [DATE] Tracking - PostNL: 3SNGNA7369945 Carrier Service: PARCELTR…" at bounding box center [853, 119] width 171 height 140
copy link "3SNGNA7369945"
click at [66, 23] on icon at bounding box center [65, 29] width 98 height 26
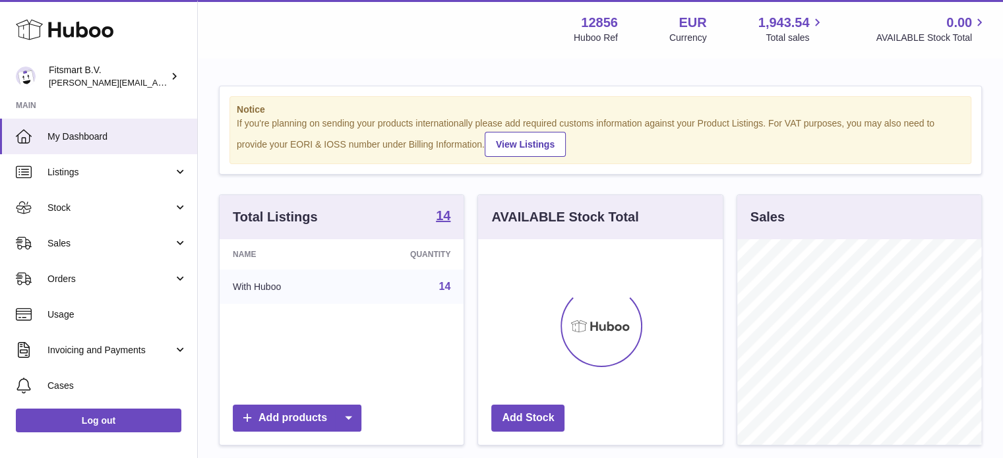
scroll to position [206, 245]
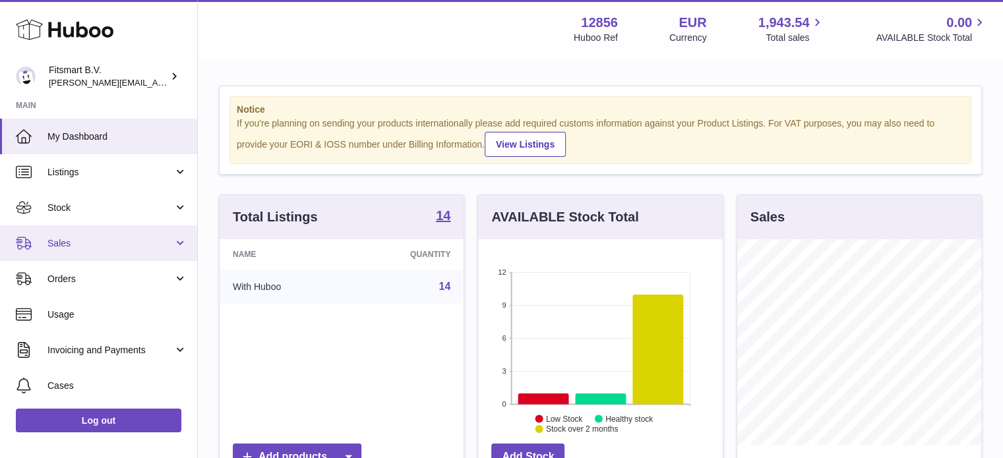
click at [121, 251] on link "Sales" at bounding box center [98, 243] width 197 height 36
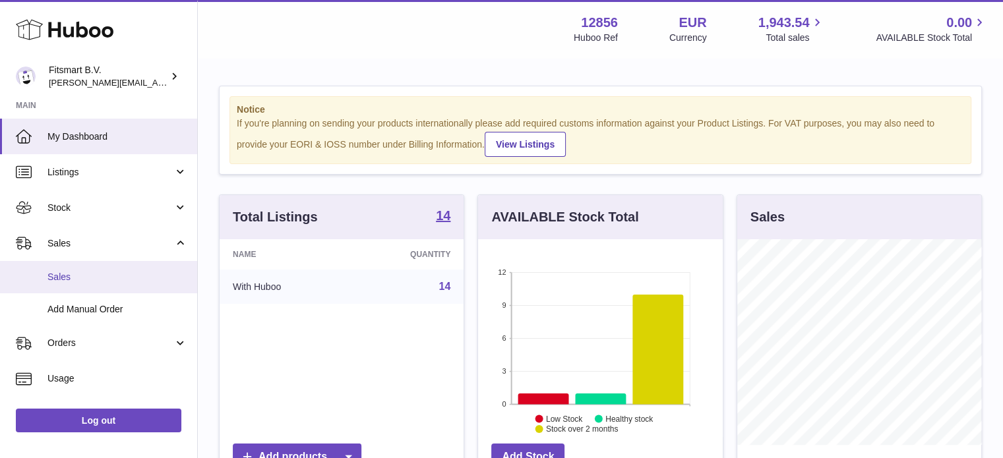
click at [111, 285] on link "Sales" at bounding box center [98, 277] width 197 height 32
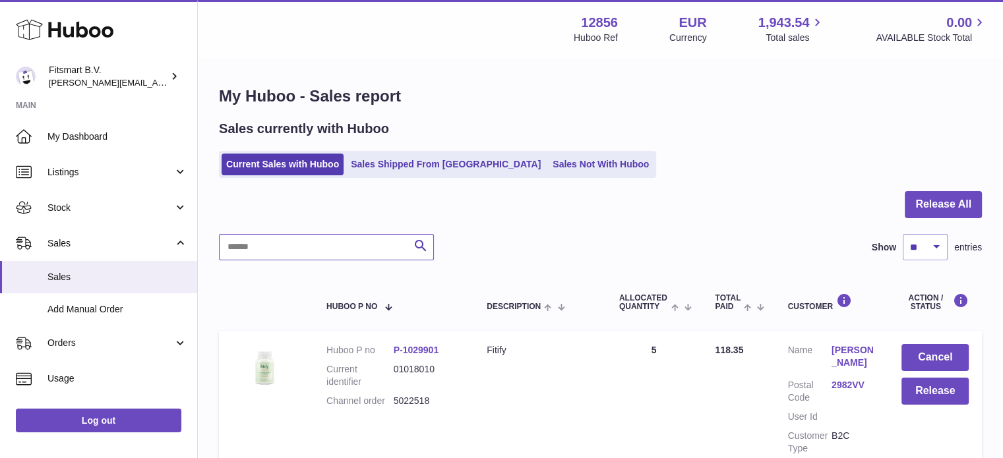
click at [326, 256] on input "text" at bounding box center [326, 247] width 215 height 26
paste input "*******"
type input "*******"
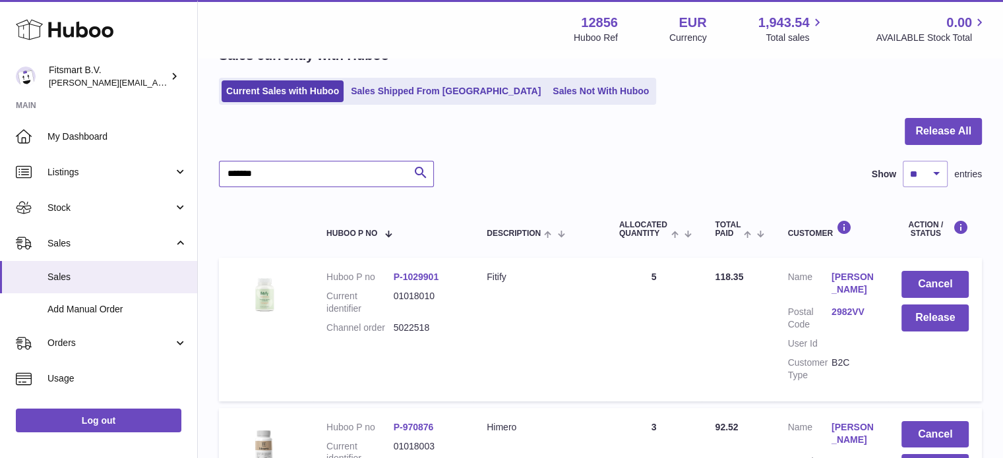
scroll to position [66, 0]
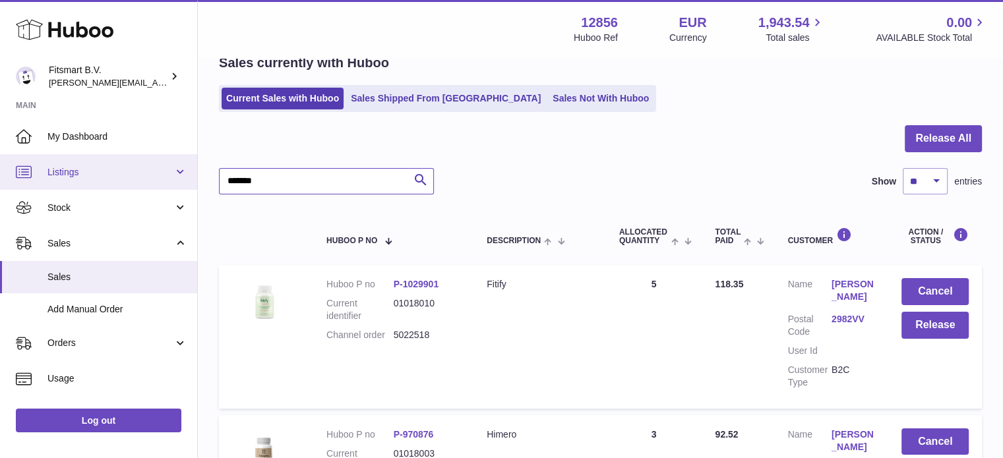
drag, startPoint x: 294, startPoint y: 183, endPoint x: 87, endPoint y: 183, distance: 207.0
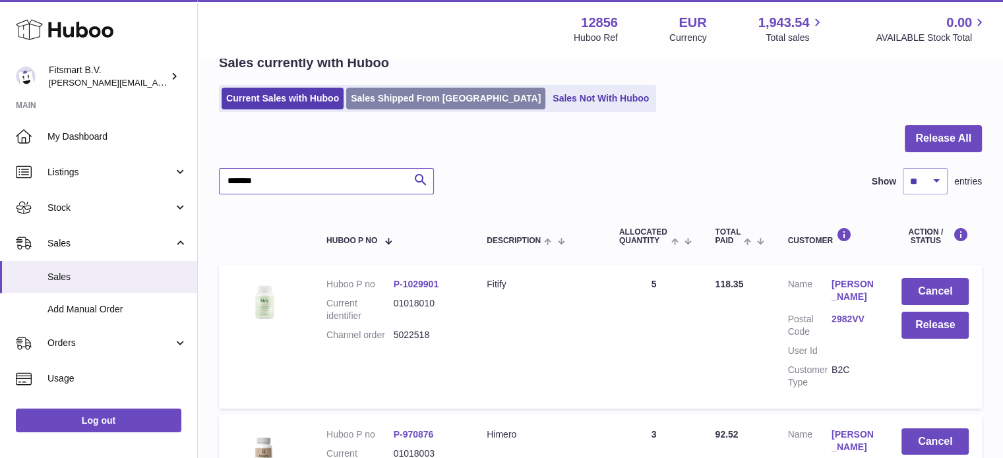
type input "*******"
click at [395, 95] on link "Sales Shipped From [GEOGRAPHIC_DATA]" at bounding box center [445, 99] width 199 height 22
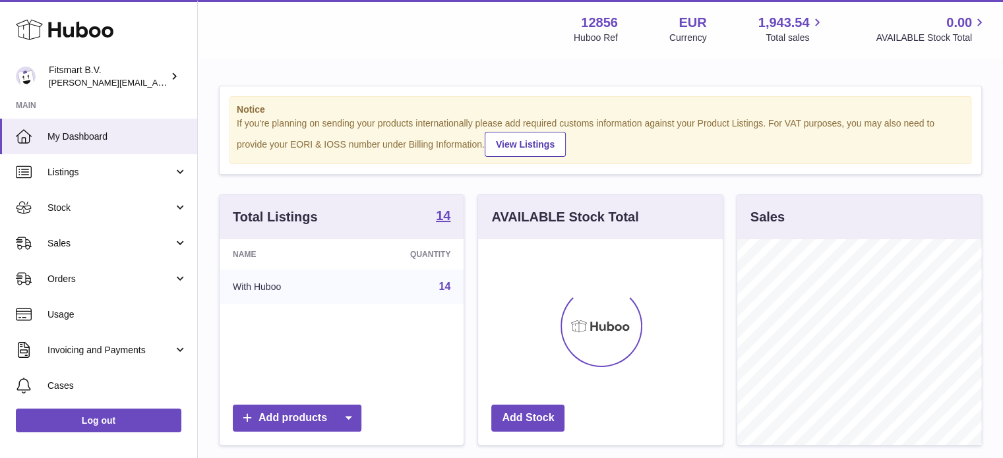
scroll to position [206, 245]
click at [111, 258] on link "Sales" at bounding box center [98, 243] width 197 height 36
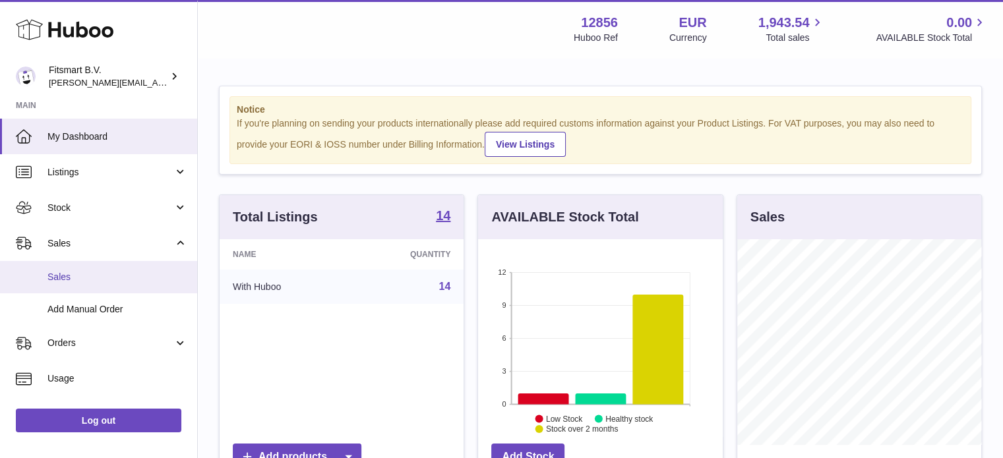
click at [103, 287] on link "Sales" at bounding box center [98, 277] width 197 height 32
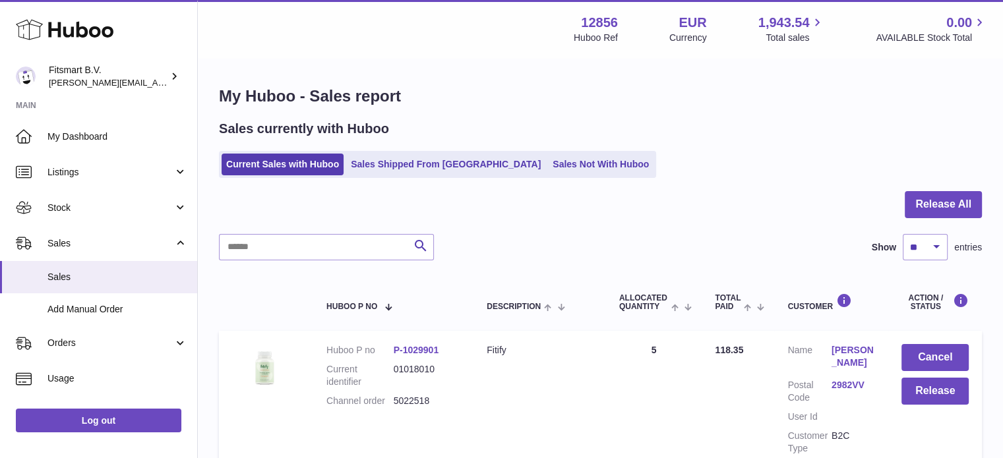
click at [363, 257] on input "text" at bounding box center [326, 247] width 215 height 26
paste input "*******"
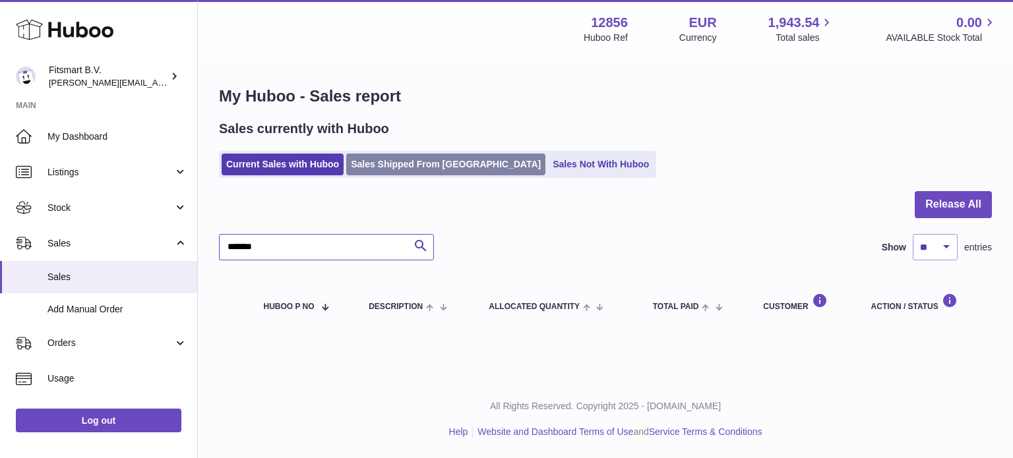
type input "*******"
click at [382, 160] on link "Sales Shipped From Huboo" at bounding box center [445, 165] width 199 height 22
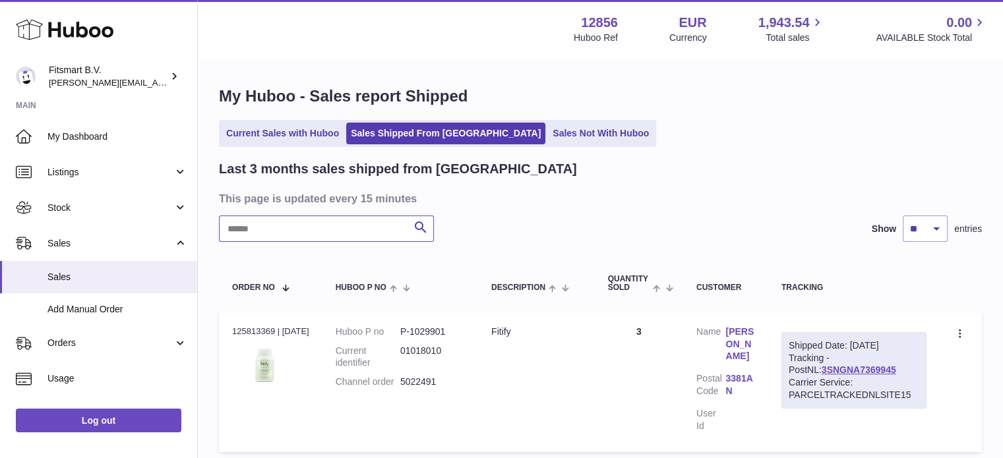
click at [340, 239] on input "text" at bounding box center [326, 229] width 215 height 26
paste input "*******"
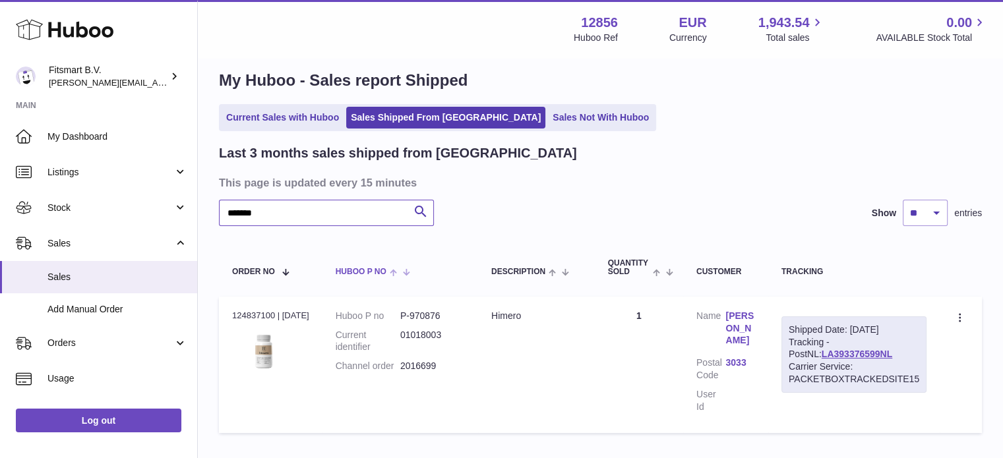
scroll to position [66, 0]
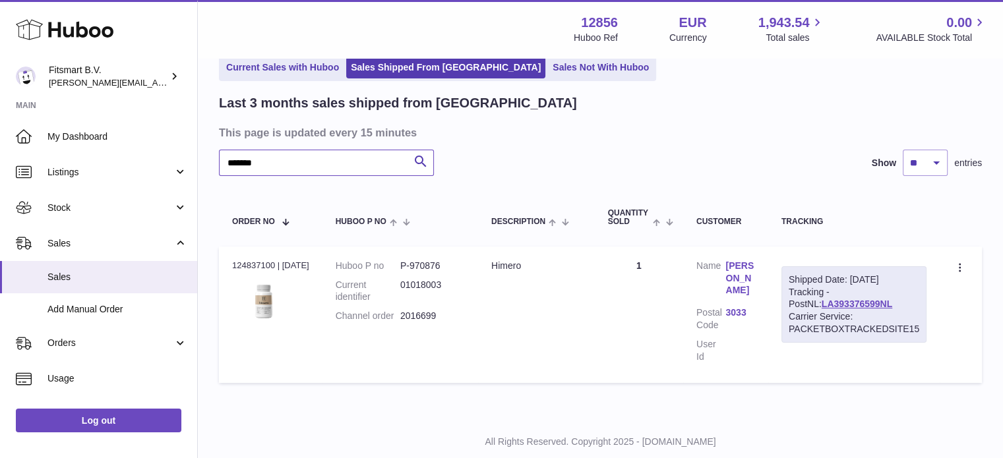
type input "*******"
drag, startPoint x: 847, startPoint y: 280, endPoint x: 915, endPoint y: 305, distance: 72.4
click at [905, 274] on div "Shipped Date: [DATE]" at bounding box center [854, 280] width 131 height 13
click at [918, 318] on div "Shipped Date: [DATE] Tracking - PostNL: LA393376599NL Carrier Service: PACKETBO…" at bounding box center [853, 304] width 145 height 76
click at [746, 267] on link "[PERSON_NAME]" at bounding box center [739, 279] width 29 height 38
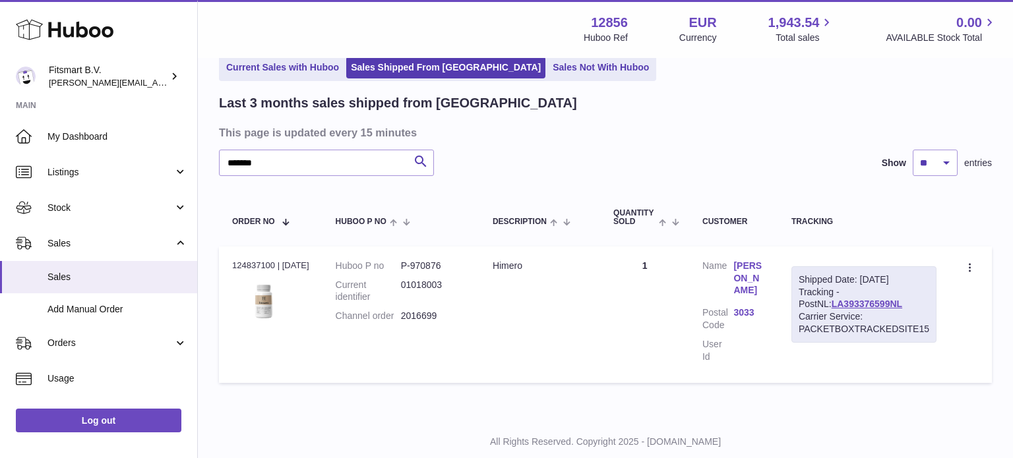
click at [806, 126] on div at bounding box center [506, 229] width 1013 height 458
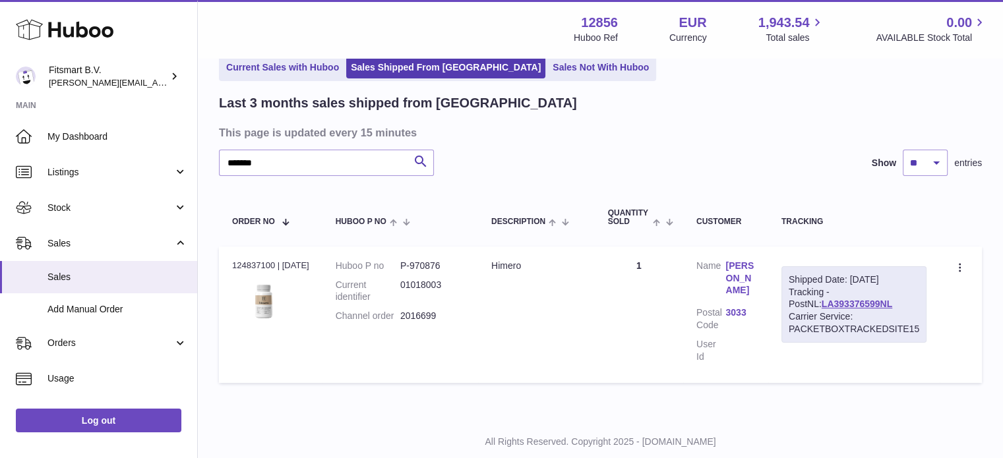
drag, startPoint x: 844, startPoint y: 277, endPoint x: 855, endPoint y: 279, distance: 10.7
click at [852, 279] on div "Shipped Date: [DATE]" at bounding box center [854, 280] width 131 height 13
click at [867, 274] on div "Shipped Date: [DATE]" at bounding box center [854, 280] width 131 height 13
click at [826, 301] on link "LA393376599NL" at bounding box center [857, 304] width 71 height 11
click at [82, 27] on use at bounding box center [65, 30] width 98 height 20
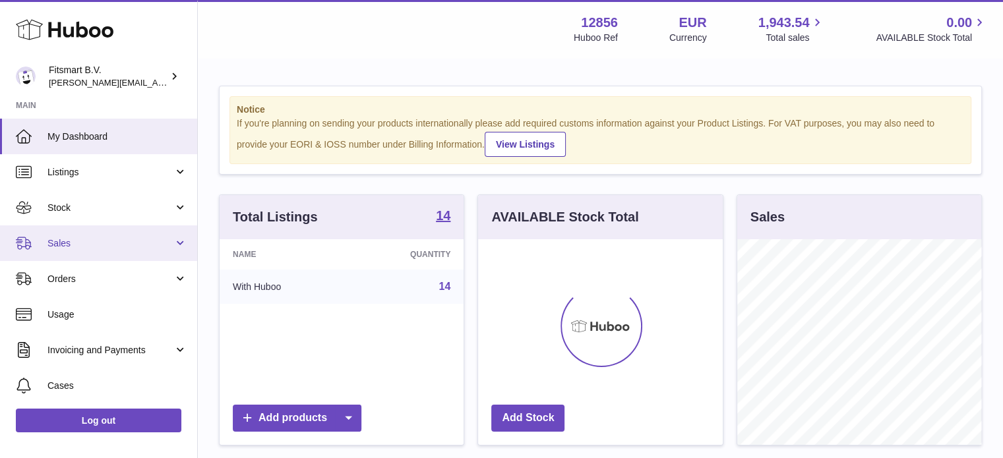
scroll to position [206, 245]
click at [140, 245] on span "Sales" at bounding box center [110, 243] width 126 height 13
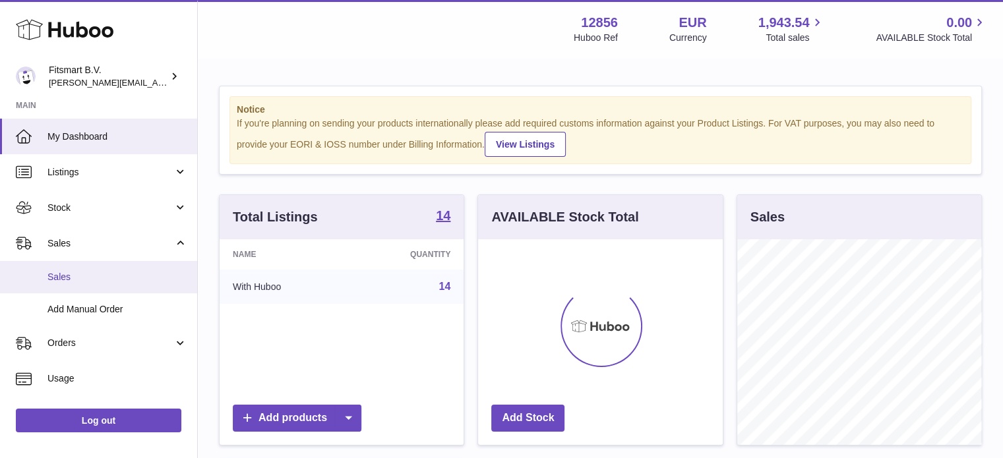
click at [104, 276] on span "Sales" at bounding box center [117, 277] width 140 height 13
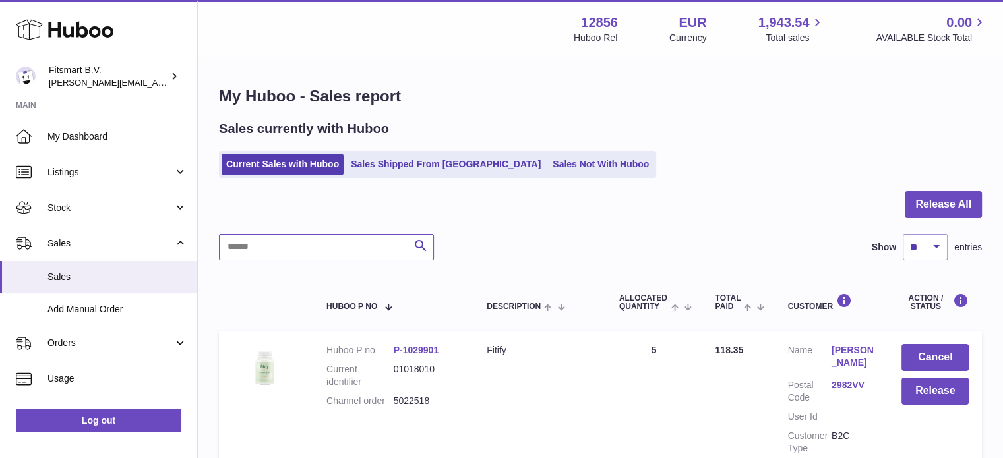
click at [319, 250] on input "text" at bounding box center [326, 247] width 215 height 26
click at [446, 165] on link "Sales Shipped From [GEOGRAPHIC_DATA]" at bounding box center [445, 165] width 199 height 22
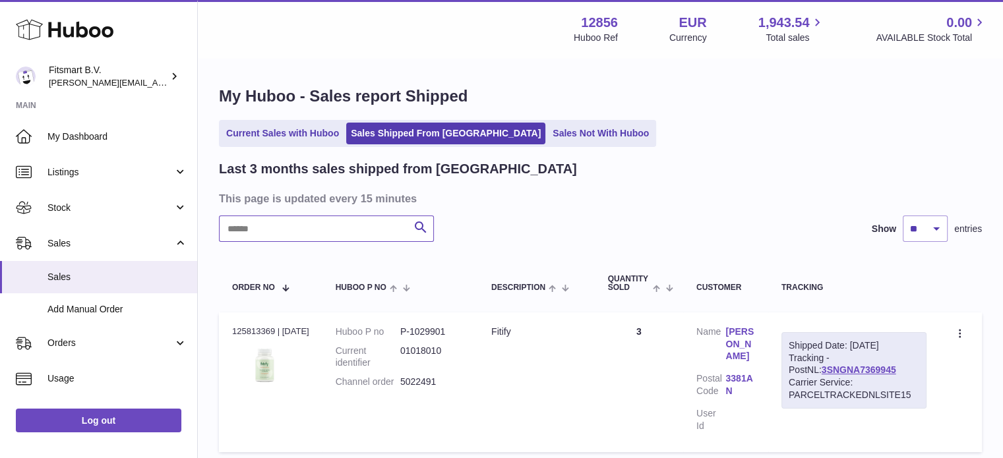
click at [299, 233] on input "text" at bounding box center [326, 229] width 215 height 26
paste input "**********"
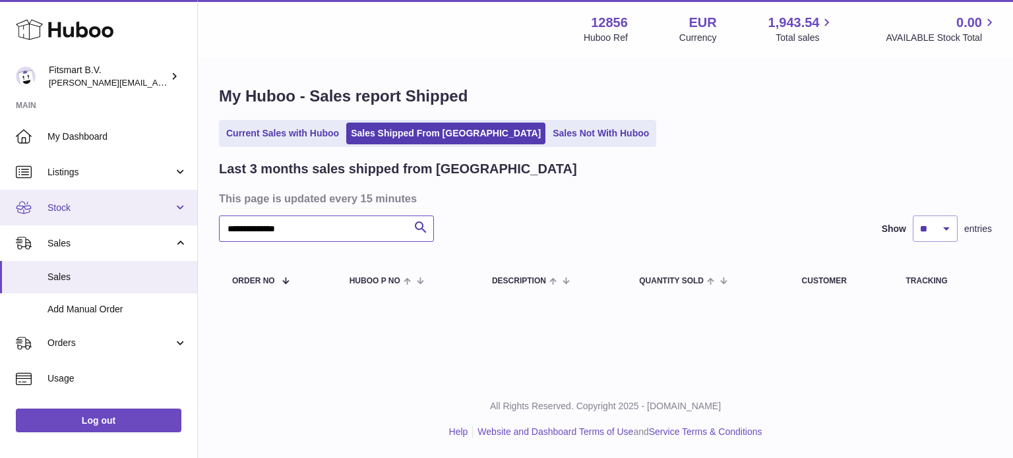
drag, startPoint x: 304, startPoint y: 232, endPoint x: 26, endPoint y: 204, distance: 279.7
click at [20, 204] on div "**********" at bounding box center [506, 229] width 1013 height 458
paste input "***"
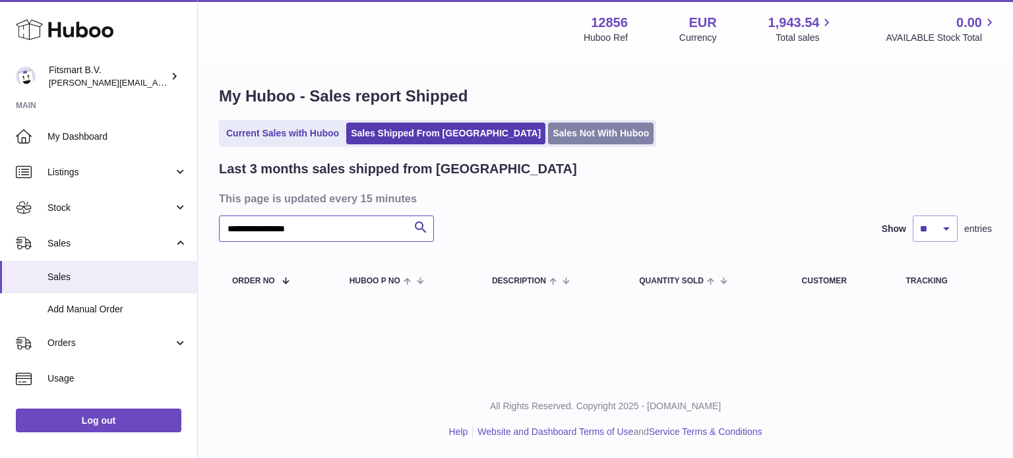
type input "**********"
click at [548, 127] on link "Sales Not With Huboo" at bounding box center [600, 134] width 105 height 22
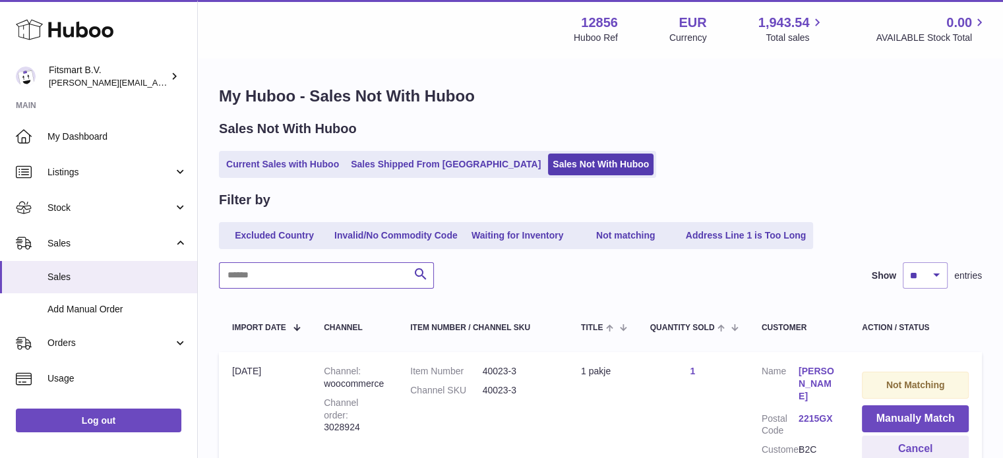
click at [307, 271] on input "text" at bounding box center [326, 275] width 215 height 26
paste input "**********"
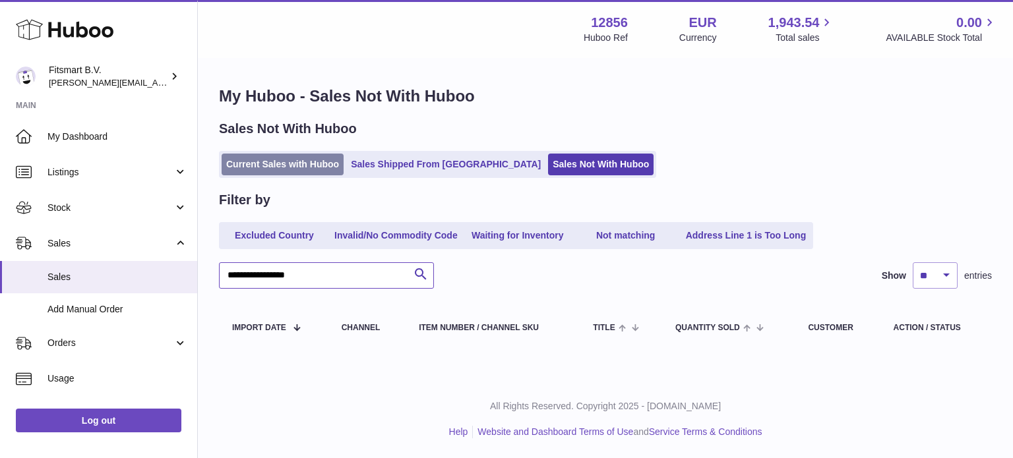
type input "**********"
click at [284, 162] on link "Current Sales with Huboo" at bounding box center [283, 165] width 122 height 22
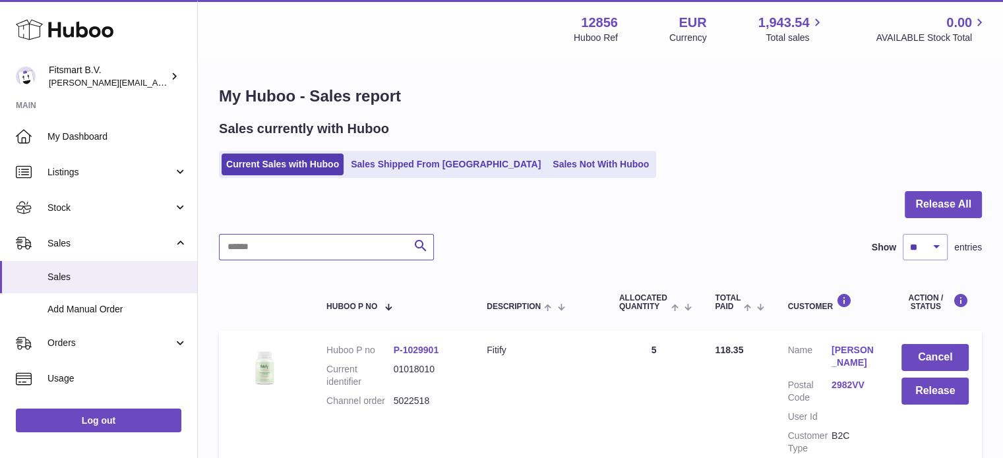
click at [298, 250] on input "text" at bounding box center [326, 247] width 215 height 26
paste input "**********"
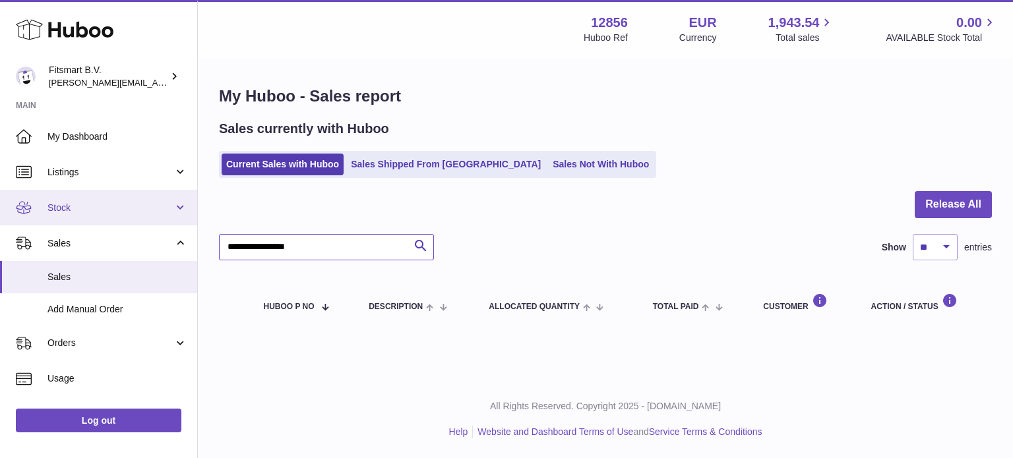
drag, startPoint x: 338, startPoint y: 255, endPoint x: 24, endPoint y: 216, distance: 316.3
click at [0, 221] on div "Huboo Fitsmart B.V. jonathan@leaderoo.com Main My Dashboard Listings Not with H…" at bounding box center [506, 229] width 1013 height 458
paste input "text"
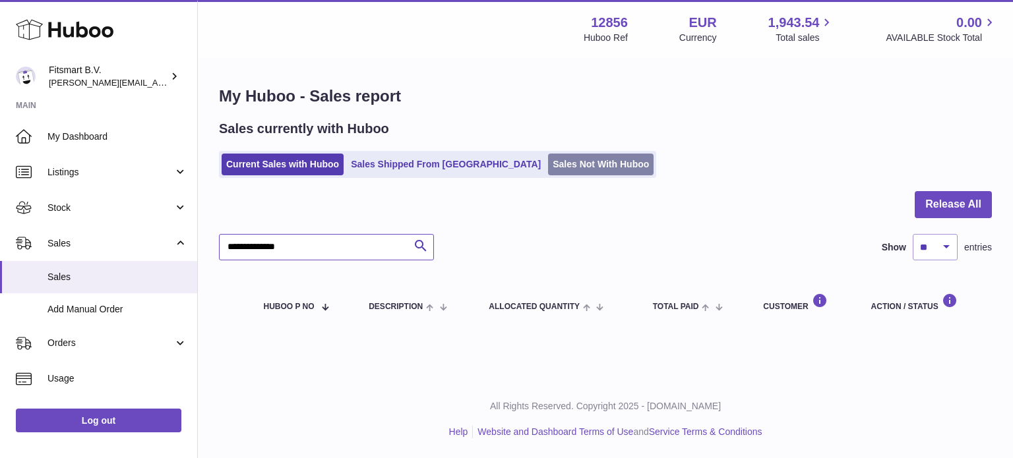
type input "**********"
click at [548, 168] on link "Sales Not With Huboo" at bounding box center [600, 165] width 105 height 22
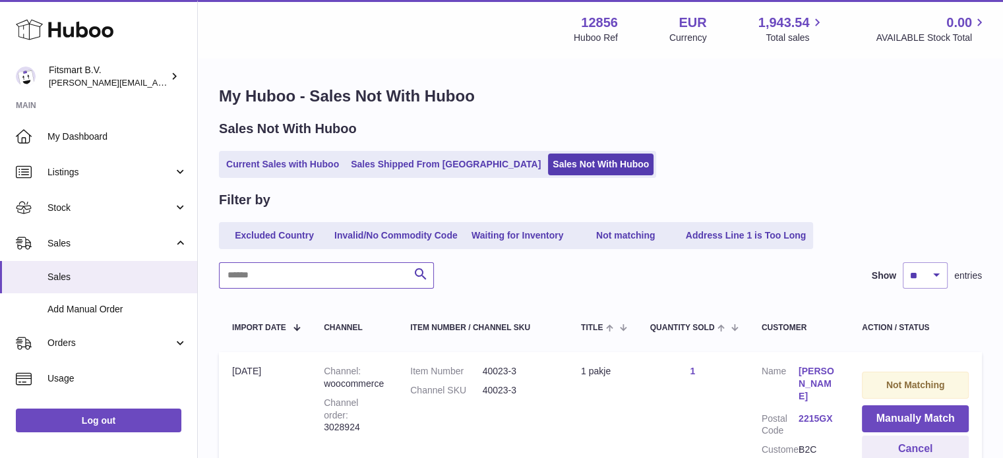
click at [293, 272] on input "text" at bounding box center [326, 275] width 215 height 26
paste input "**********"
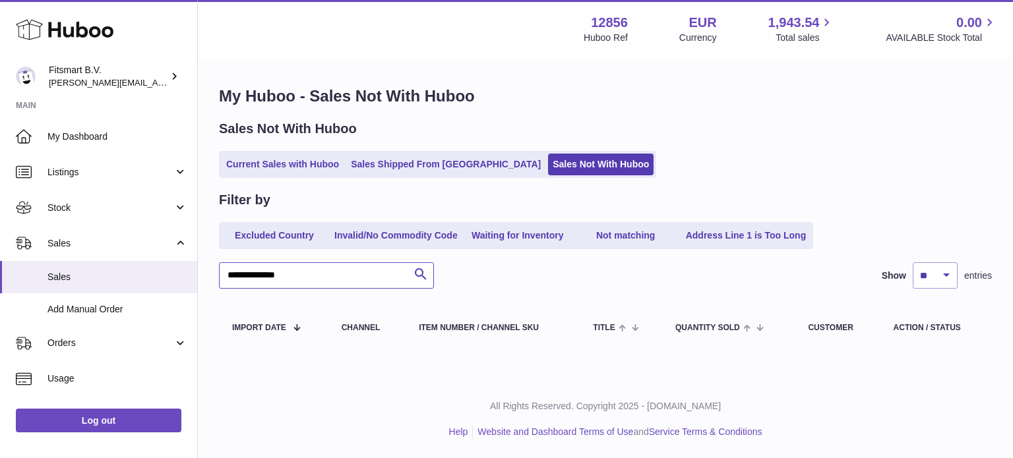
type input "**********"
click at [295, 164] on link "Current Sales with Huboo" at bounding box center [283, 165] width 122 height 22
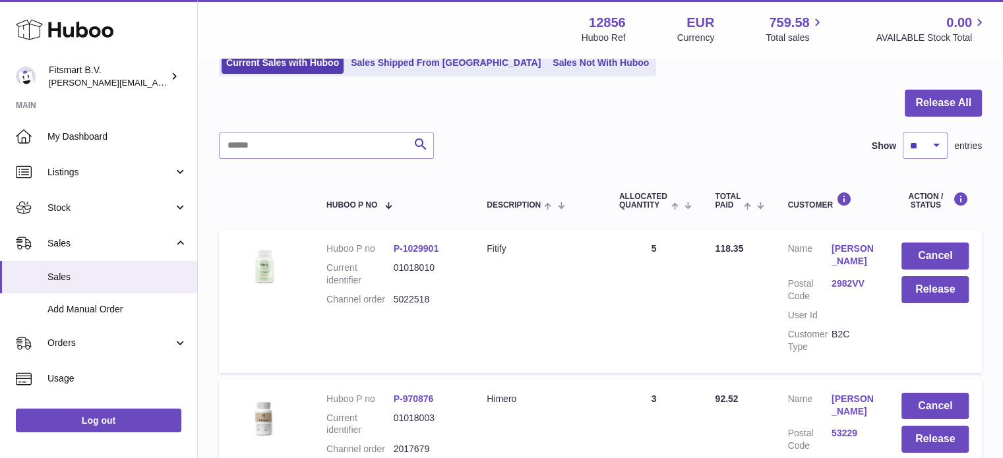
scroll to position [132, 0]
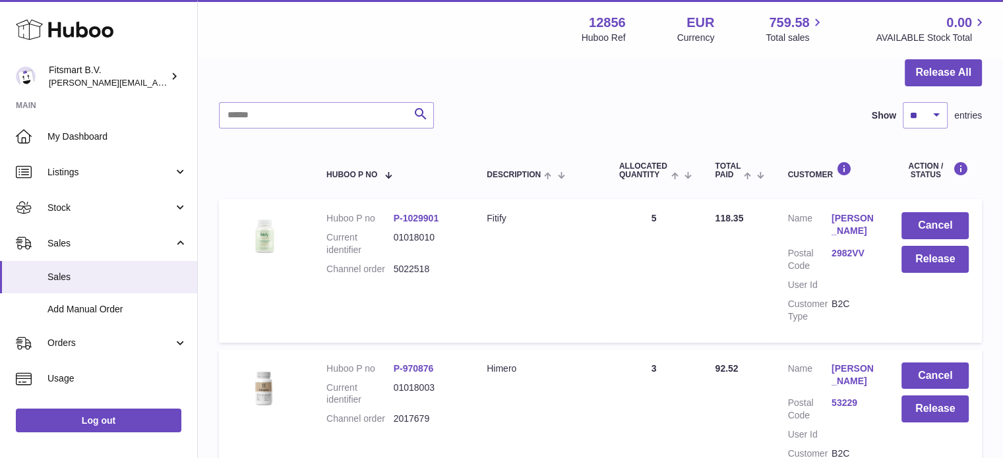
click at [841, 221] on link "[PERSON_NAME]" at bounding box center [853, 224] width 44 height 25
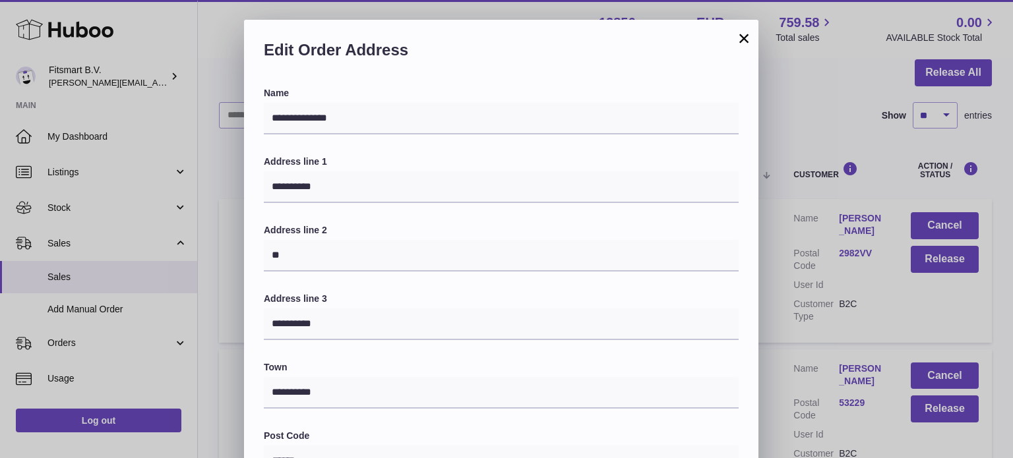
click at [814, 100] on div "**********" at bounding box center [506, 415] width 1013 height 791
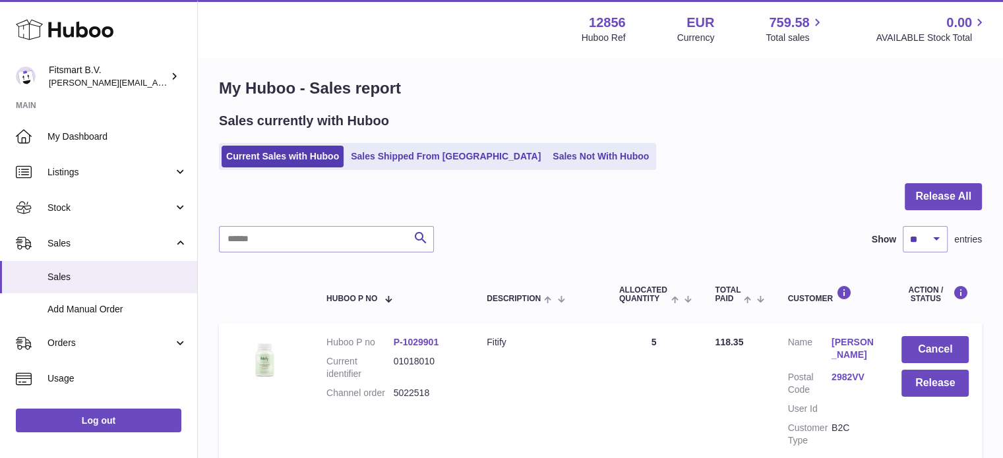
scroll to position [0, 0]
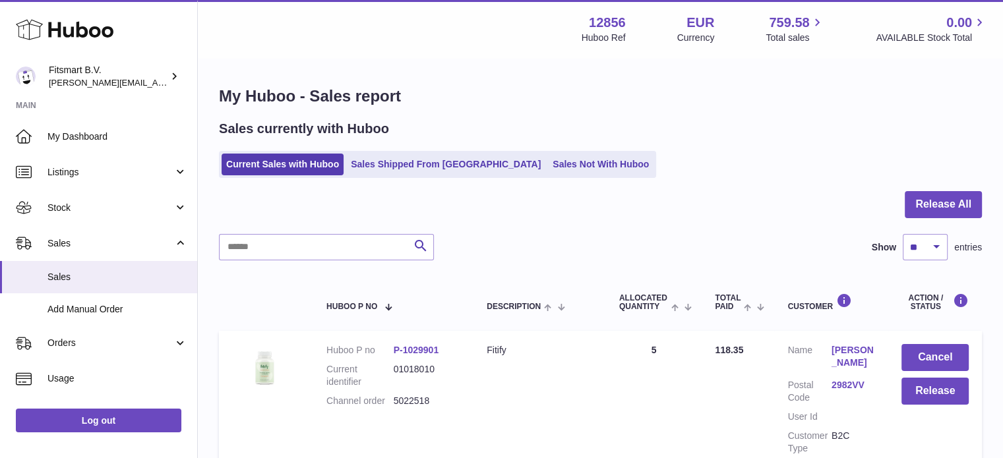
click at [96, 33] on icon at bounding box center [65, 29] width 98 height 26
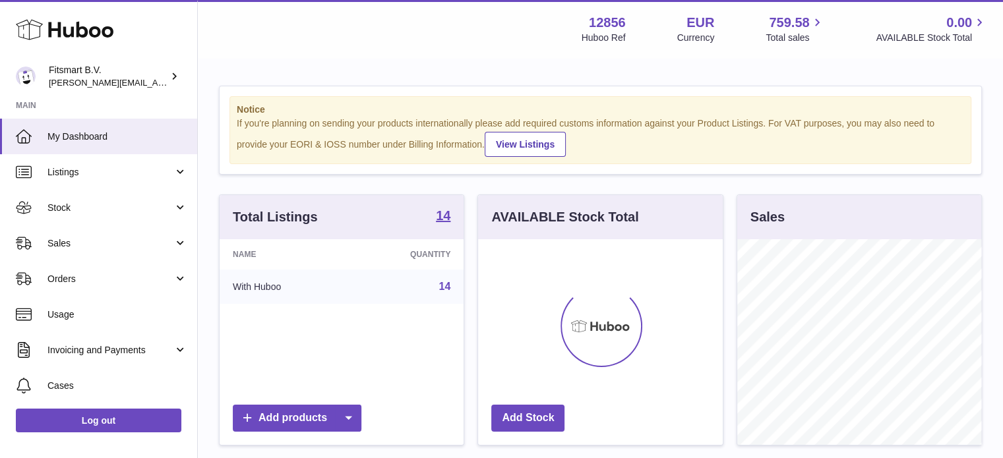
scroll to position [206, 245]
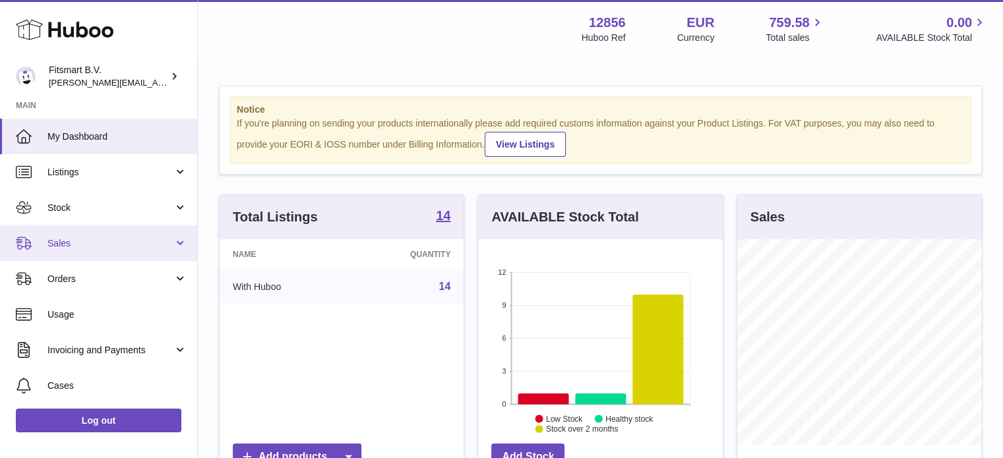
click at [156, 253] on link "Sales" at bounding box center [98, 243] width 197 height 36
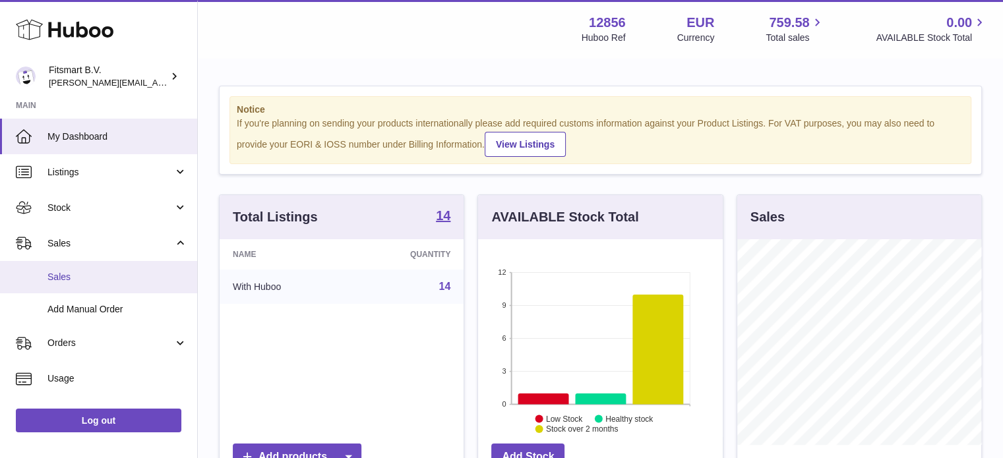
click at [137, 278] on span "Sales" at bounding box center [117, 277] width 140 height 13
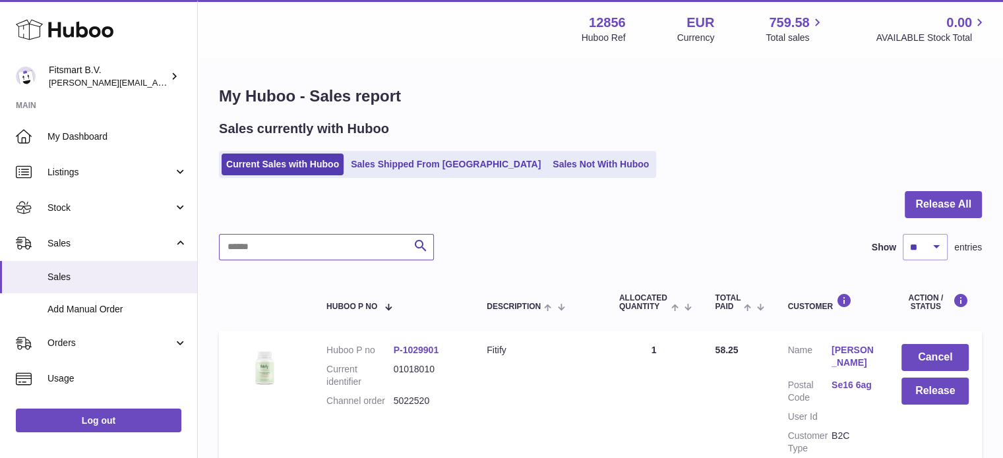
click at [336, 241] on input "text" at bounding box center [326, 247] width 215 height 26
paste input "*******"
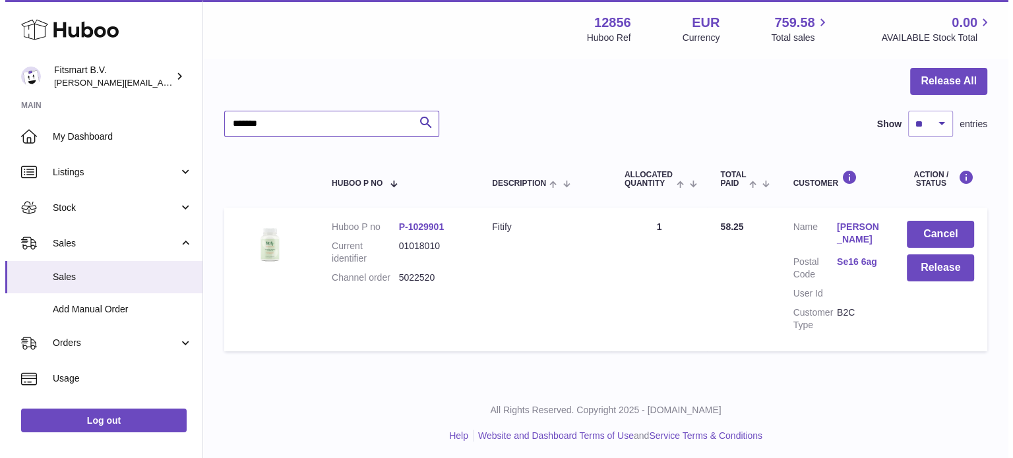
scroll to position [132, 0]
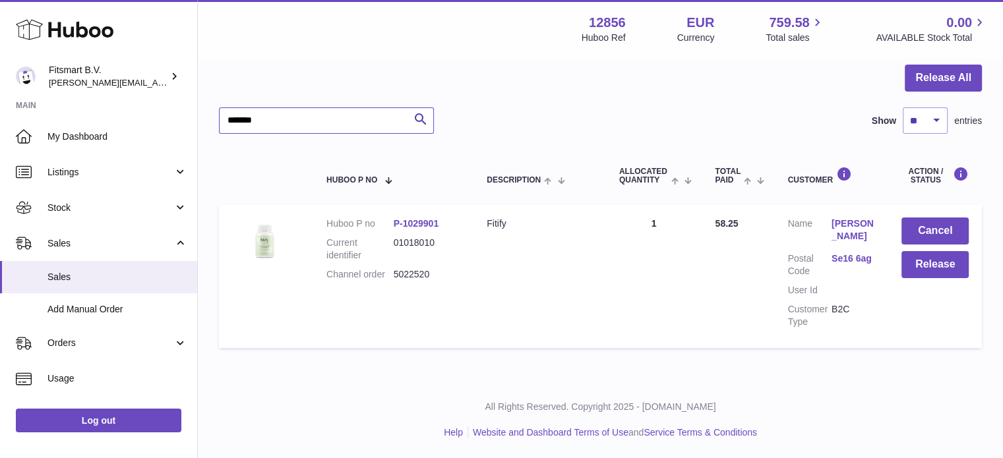
type input "*******"
drag, startPoint x: 434, startPoint y: 276, endPoint x: 549, endPoint y: 239, distance: 120.3
click at [390, 272] on dl "Huboo P no P-1029901 Current identifier 01018010 Channel order 5022520" at bounding box center [393, 253] width 134 height 70
copy dl "5022520"
click at [857, 231] on link "Christopher Geoghegan" at bounding box center [853, 230] width 44 height 25
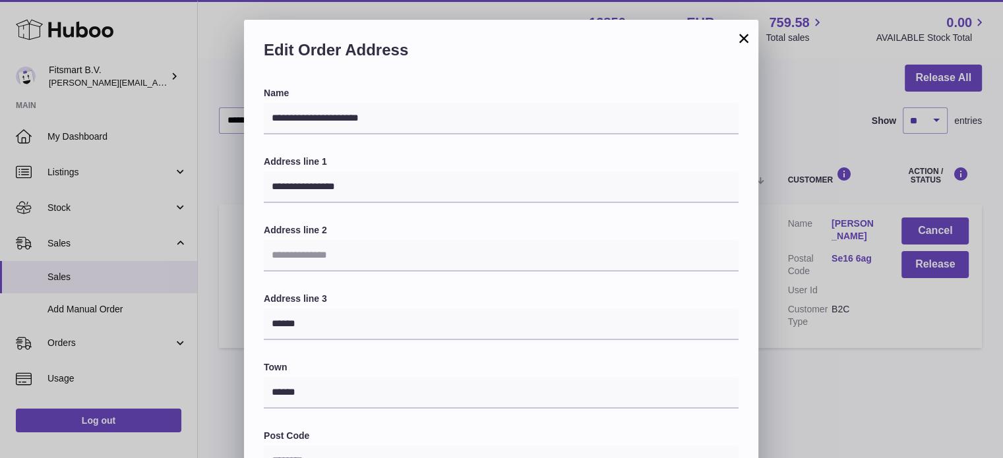
click at [865, 385] on div "**********" at bounding box center [501, 415] width 1003 height 791
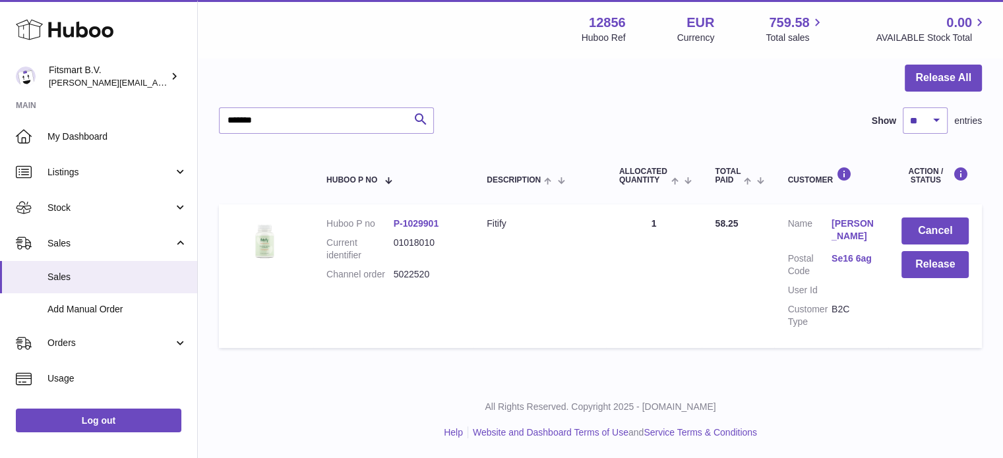
drag, startPoint x: 644, startPoint y: 221, endPoint x: 665, endPoint y: 216, distance: 21.7
click at [665, 216] on td "Quantity Sold 1" at bounding box center [654, 275] width 96 height 143
drag, startPoint x: 485, startPoint y: 216, endPoint x: 519, endPoint y: 237, distance: 39.7
click at [514, 214] on td "Description Fitify" at bounding box center [539, 275] width 133 height 143
click at [523, 244] on td "Description Fitify" at bounding box center [539, 275] width 133 height 143
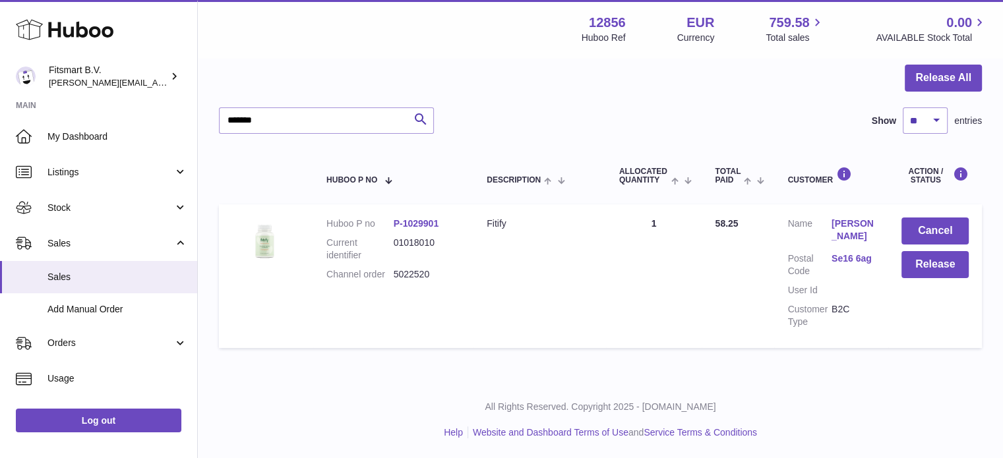
drag, startPoint x: 668, startPoint y: 218, endPoint x: 630, endPoint y: 216, distance: 37.6
click at [630, 216] on td "Quantity Sold 1" at bounding box center [654, 275] width 96 height 143
click at [689, 250] on td "Quantity Sold 1" at bounding box center [654, 275] width 96 height 143
click at [707, 222] on td "Total Paid 58.25" at bounding box center [738, 275] width 73 height 143
drag, startPoint x: 711, startPoint y: 224, endPoint x: 757, endPoint y: 222, distance: 46.2
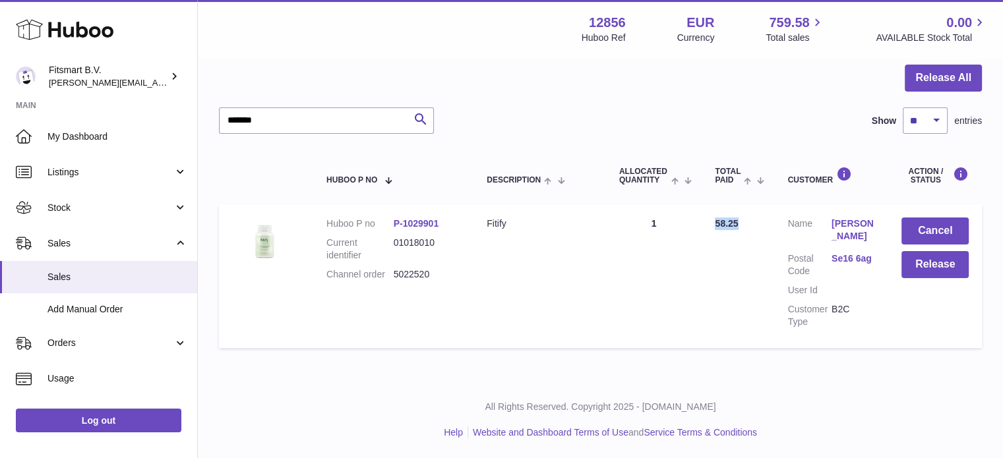
click at [757, 222] on td "Total Paid 58.25" at bounding box center [738, 275] width 73 height 143
click at [723, 301] on td "Total Paid 58.25" at bounding box center [738, 275] width 73 height 143
drag, startPoint x: 728, startPoint y: 214, endPoint x: 733, endPoint y: 245, distance: 31.3
click at [696, 220] on tr "Huboo P no P-1029901 Current identifier 01018010 Channel order 5022520 Descript…" at bounding box center [600, 275] width 763 height 143
drag, startPoint x: 744, startPoint y: 253, endPoint x: 744, endPoint y: 227, distance: 25.7
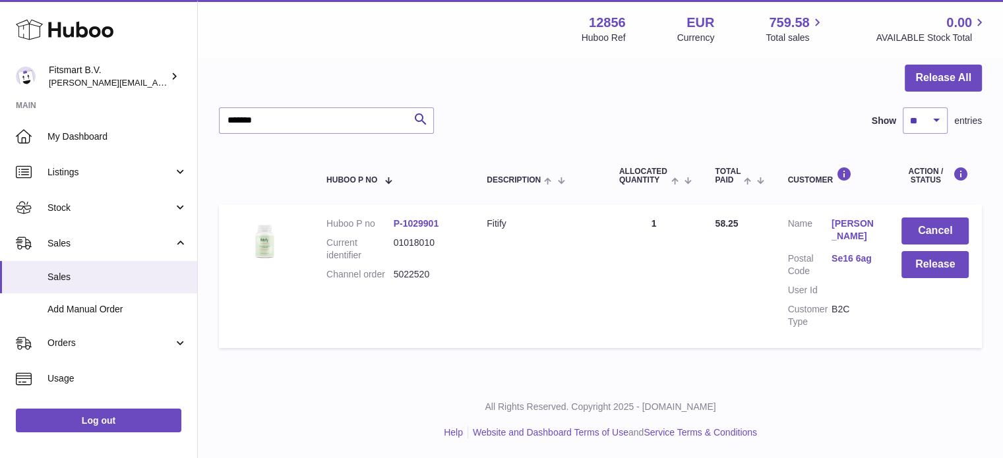
click at [744, 249] on td "Total Paid 58.25" at bounding box center [738, 275] width 73 height 143
drag, startPoint x: 742, startPoint y: 217, endPoint x: 701, endPoint y: 234, distance: 44.9
click at [700, 220] on tr "Huboo P no P-1029901 Current identifier 01018010 Channel order 5022520 Descript…" at bounding box center [600, 275] width 763 height 143
click at [689, 271] on td "Quantity Sold 1" at bounding box center [654, 275] width 96 height 143
click at [852, 230] on link "Christopher Geoghegan" at bounding box center [853, 230] width 44 height 25
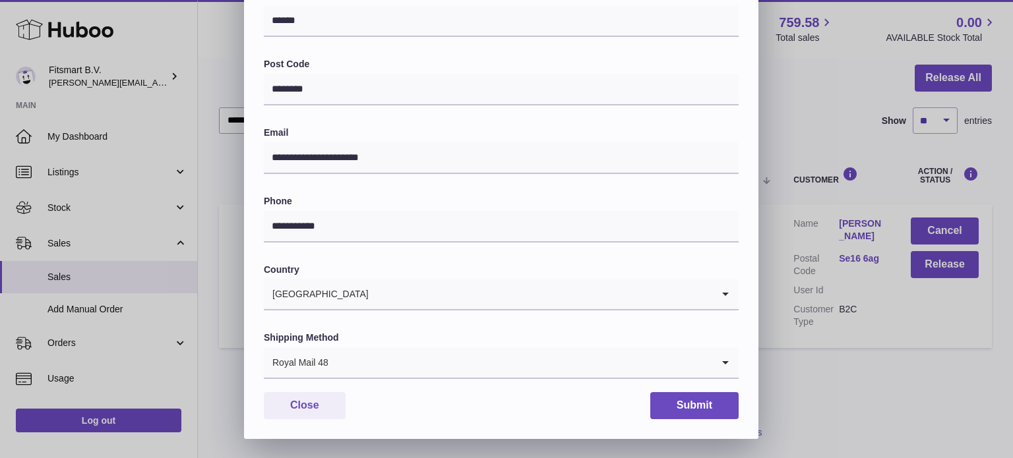
scroll to position [372, 0]
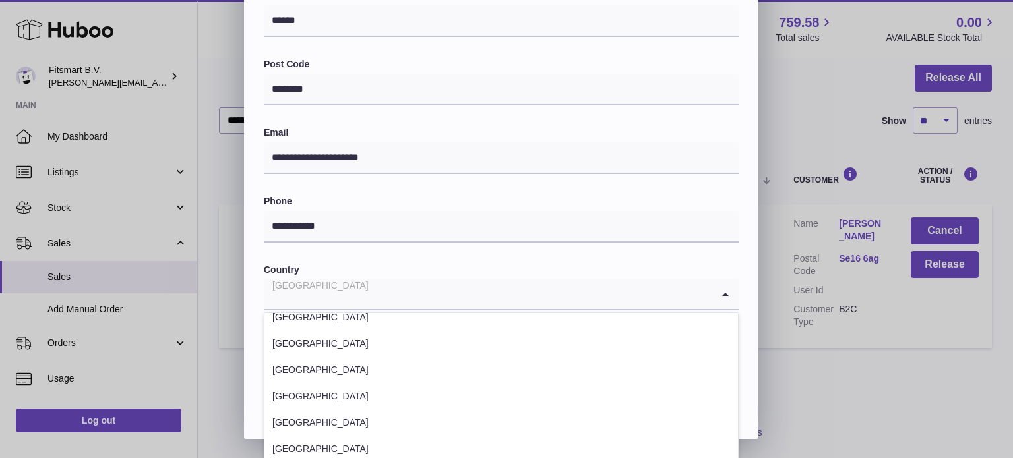
drag, startPoint x: 388, startPoint y: 295, endPoint x: 612, endPoint y: 384, distance: 240.8
click at [165, 287] on div "**********" at bounding box center [506, 43] width 1013 height 791
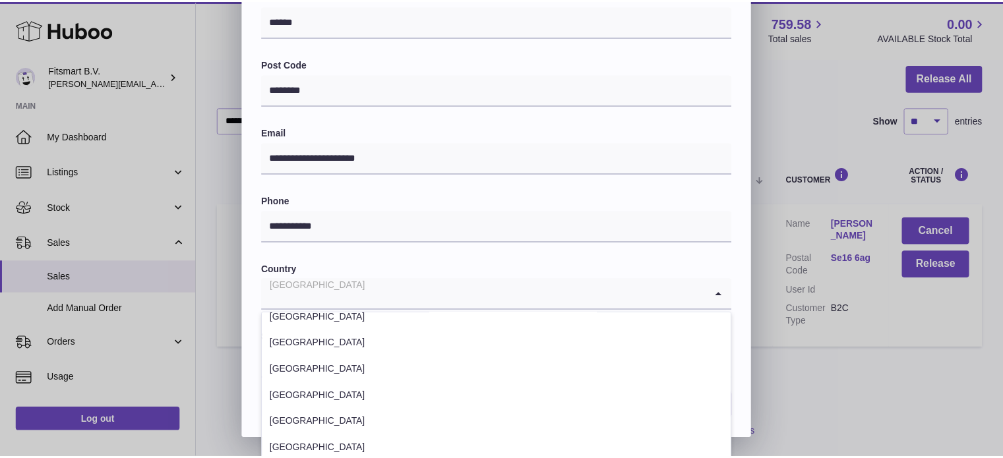
scroll to position [5937, 0]
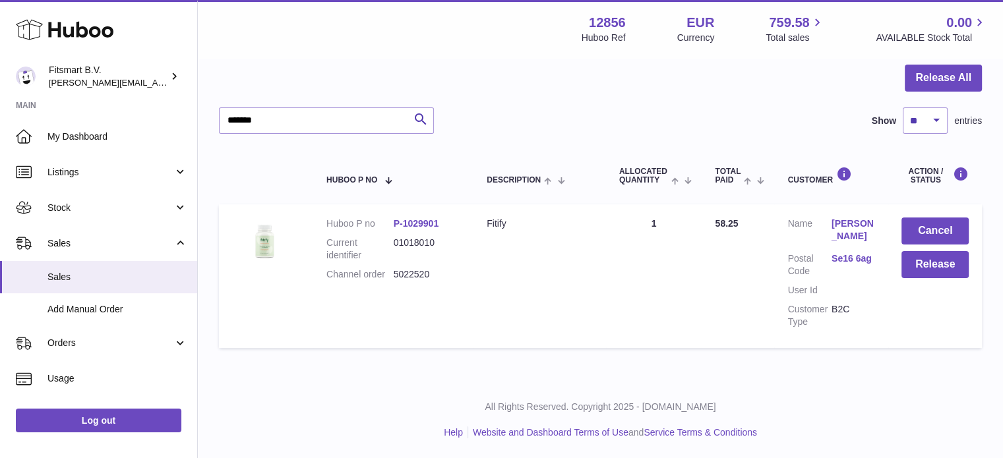
click at [965, 378] on div at bounding box center [501, 229] width 1003 height 458
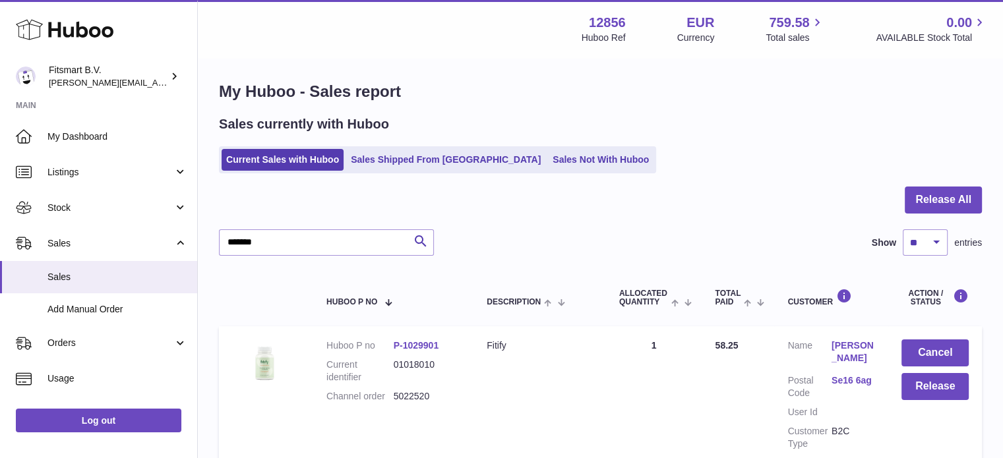
scroll to position [0, 0]
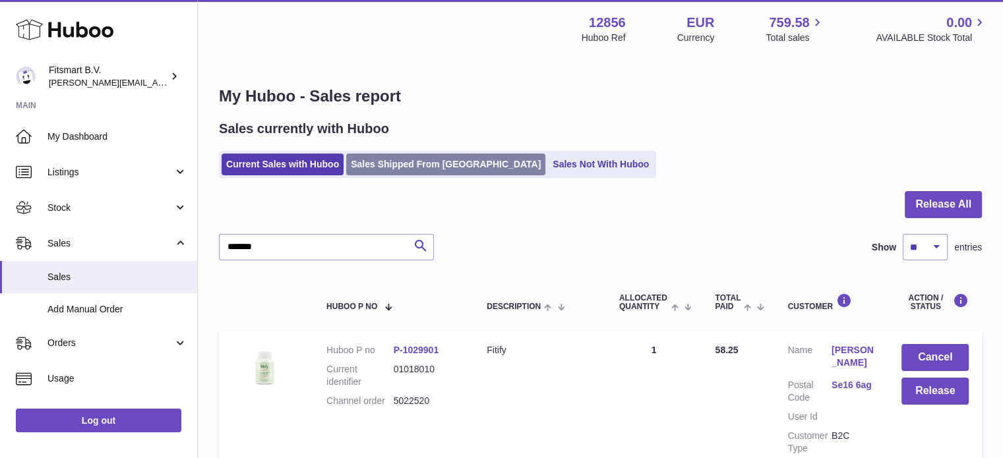
click at [410, 167] on link "Sales Shipped From [GEOGRAPHIC_DATA]" at bounding box center [445, 165] width 199 height 22
click at [416, 167] on link "Sales Shipped From [GEOGRAPHIC_DATA]" at bounding box center [445, 165] width 199 height 22
click at [87, 28] on icon at bounding box center [65, 29] width 98 height 26
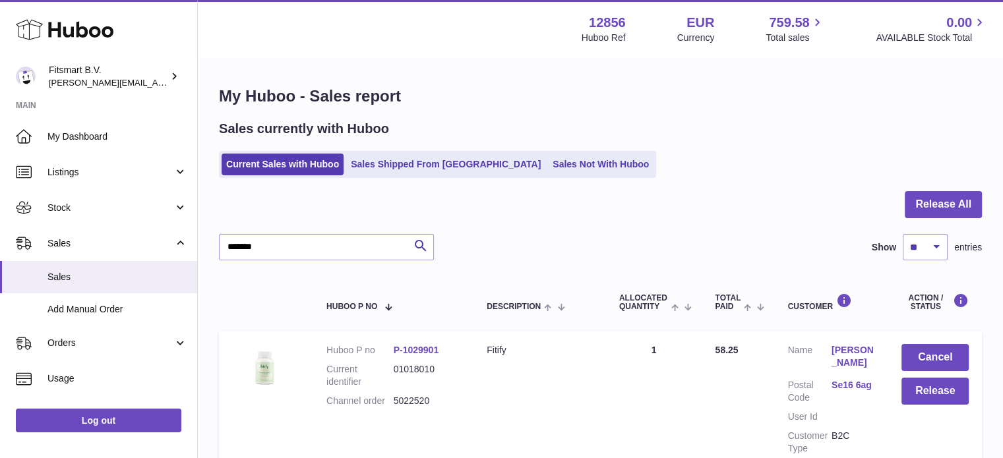
click at [87, 28] on icon at bounding box center [65, 29] width 98 height 26
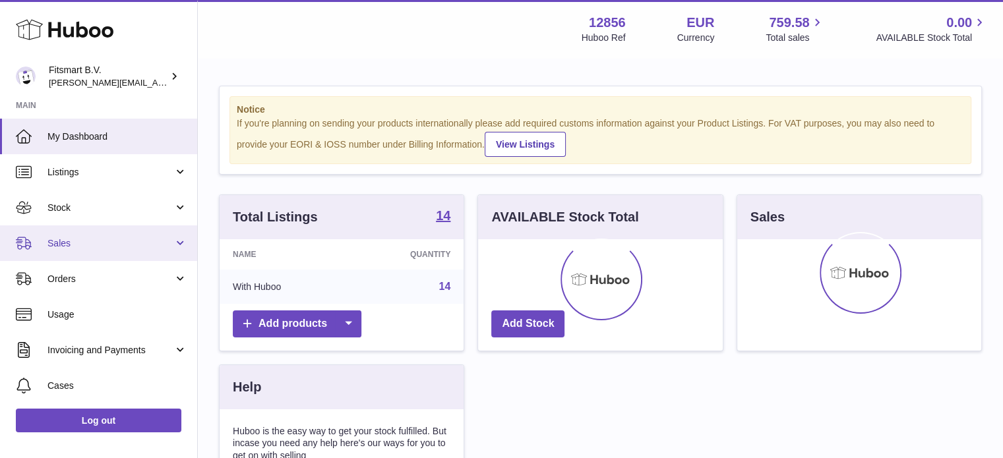
click at [119, 242] on span "Sales" at bounding box center [110, 243] width 126 height 13
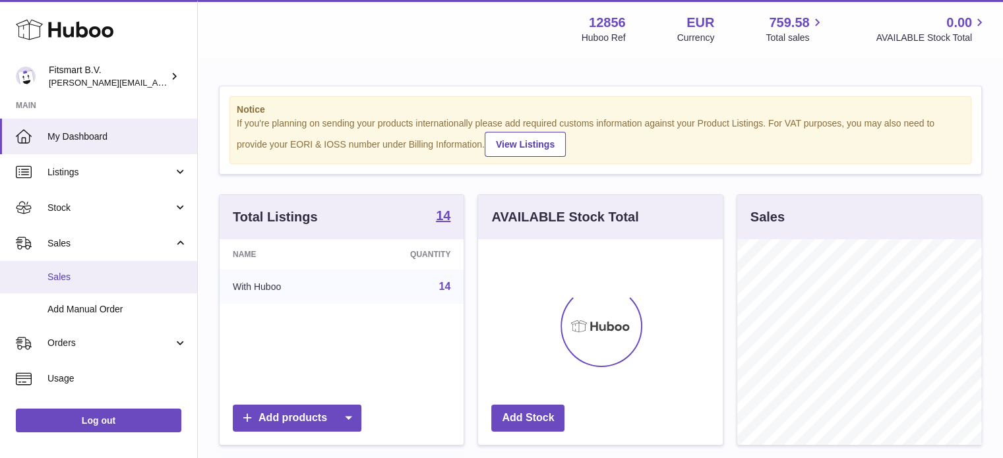
scroll to position [206, 245]
click at [90, 279] on span "Sales" at bounding box center [117, 277] width 140 height 13
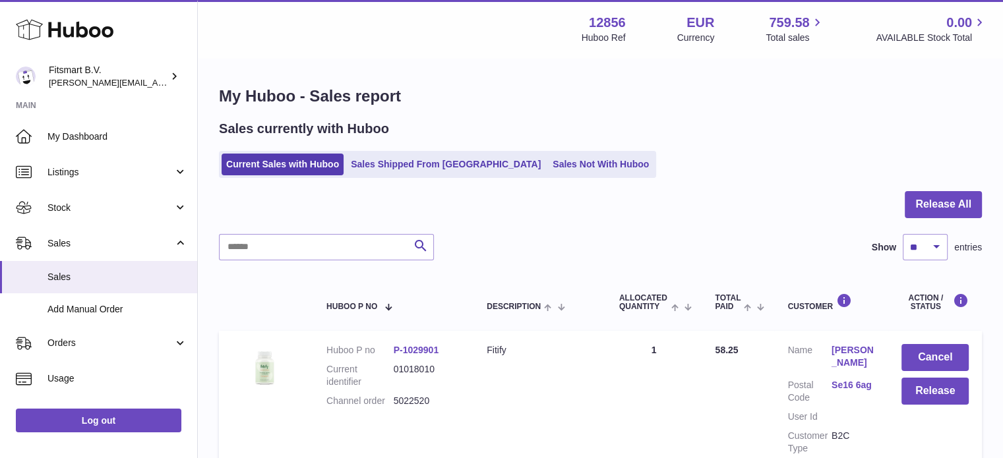
click at [393, 146] on div "Sales currently with Huboo Current Sales with Huboo Sales Shipped From [GEOGRAP…" at bounding box center [600, 149] width 763 height 58
click at [393, 154] on link "Sales Shipped From [GEOGRAPHIC_DATA]" at bounding box center [445, 165] width 199 height 22
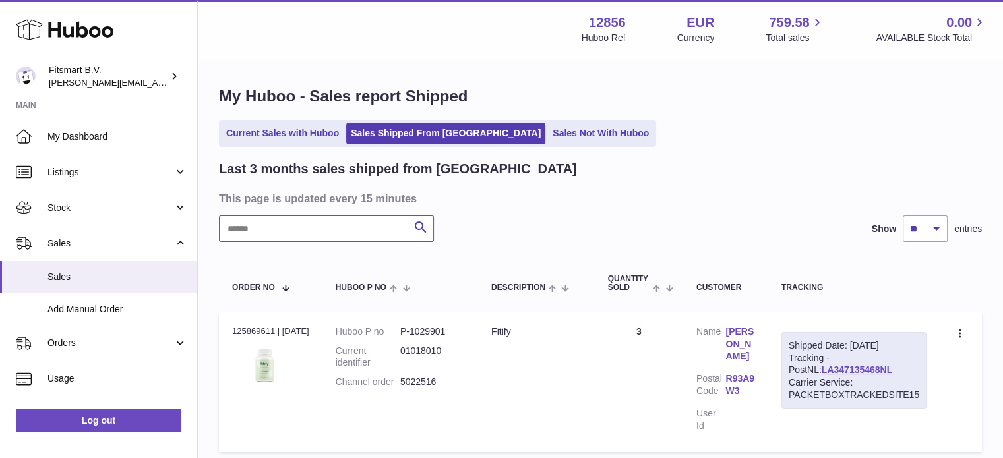
click at [324, 229] on input "text" at bounding box center [326, 229] width 215 height 26
paste input "*******"
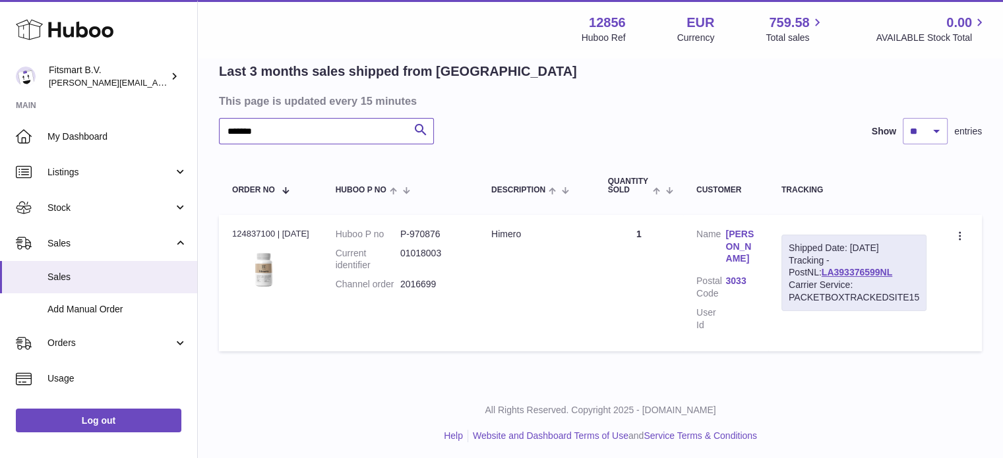
scroll to position [100, 0]
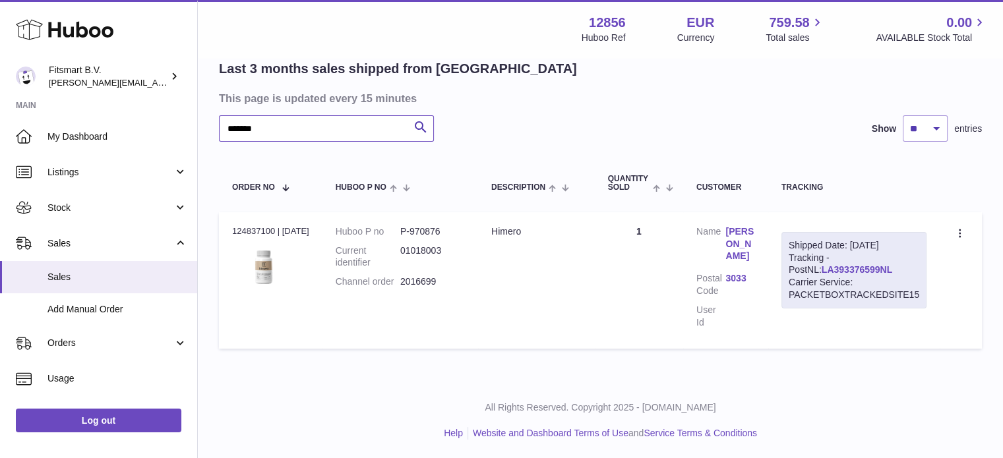
type input "*******"
click at [852, 269] on link "LA393376599NL" at bounding box center [857, 269] width 71 height 11
drag, startPoint x: 493, startPoint y: 235, endPoint x: 533, endPoint y: 247, distance: 42.6
click at [540, 231] on td "Description Himero" at bounding box center [536, 280] width 117 height 136
click at [529, 266] on td "Description Himero" at bounding box center [536, 280] width 117 height 136
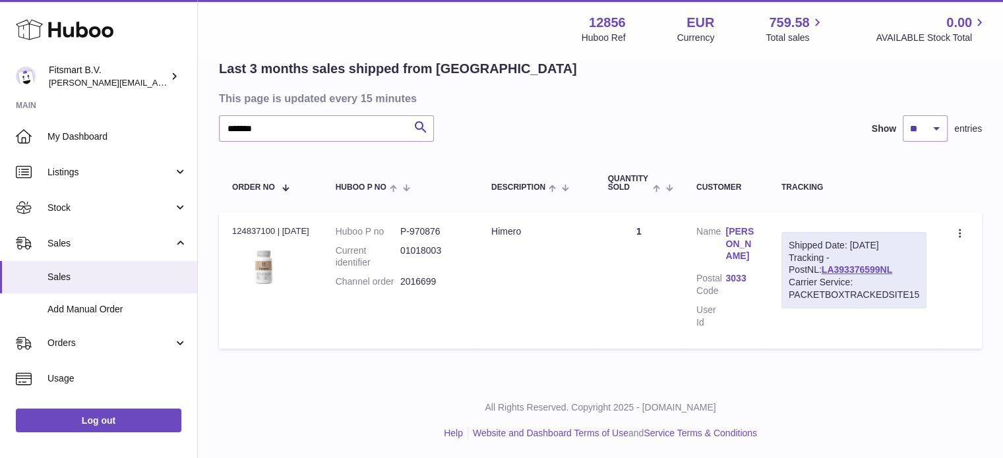
drag, startPoint x: 648, startPoint y: 237, endPoint x: 634, endPoint y: 231, distance: 15.4
click at [634, 231] on td "Quantity 1" at bounding box center [639, 280] width 88 height 136
click at [752, 241] on link "[PERSON_NAME]" at bounding box center [739, 244] width 29 height 38
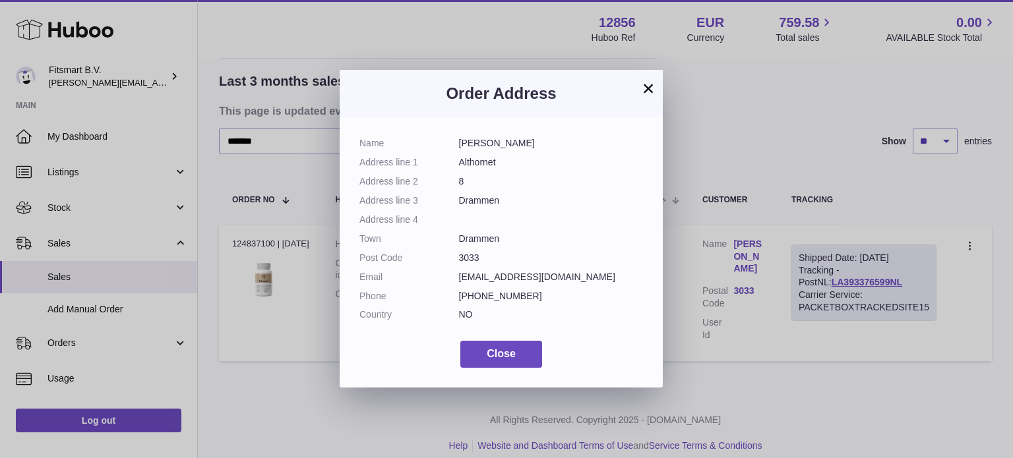
drag, startPoint x: 460, startPoint y: 316, endPoint x: 477, endPoint y: 317, distance: 16.5
click at [476, 317] on dd "NO" at bounding box center [551, 315] width 185 height 13
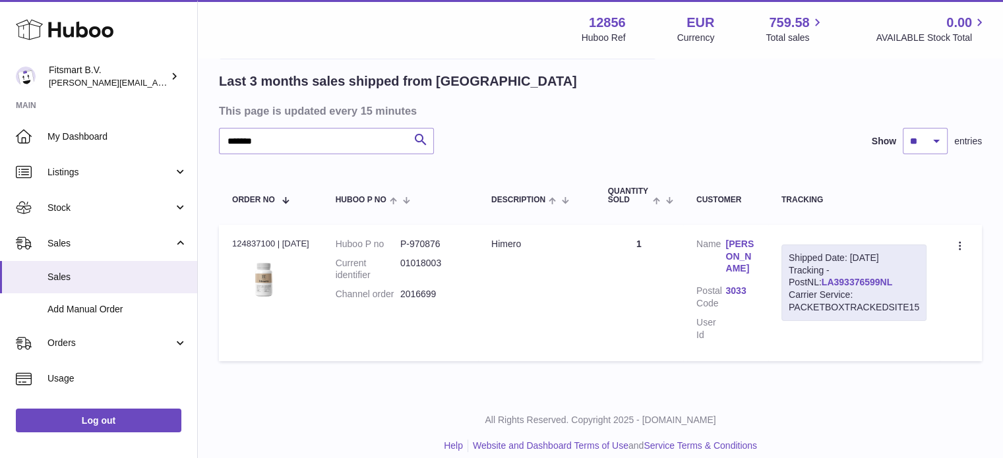
click at [822, 277] on link "LA393376599NL" at bounding box center [857, 282] width 71 height 11
